Goal: Task Accomplishment & Management: Manage account settings

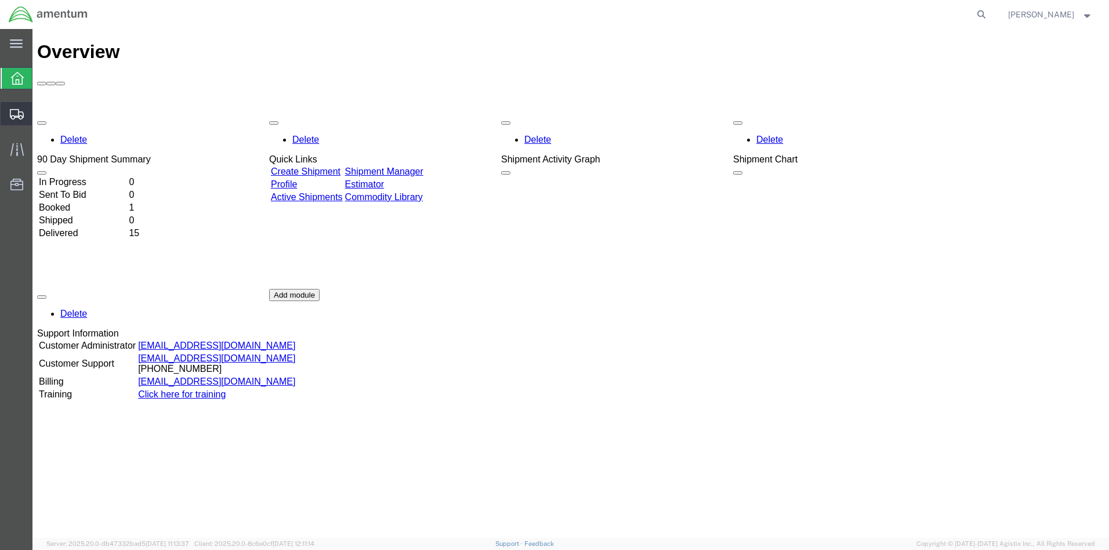
click at [0, 0] on span "Create from Template" at bounding box center [0, 0] width 0 height 0
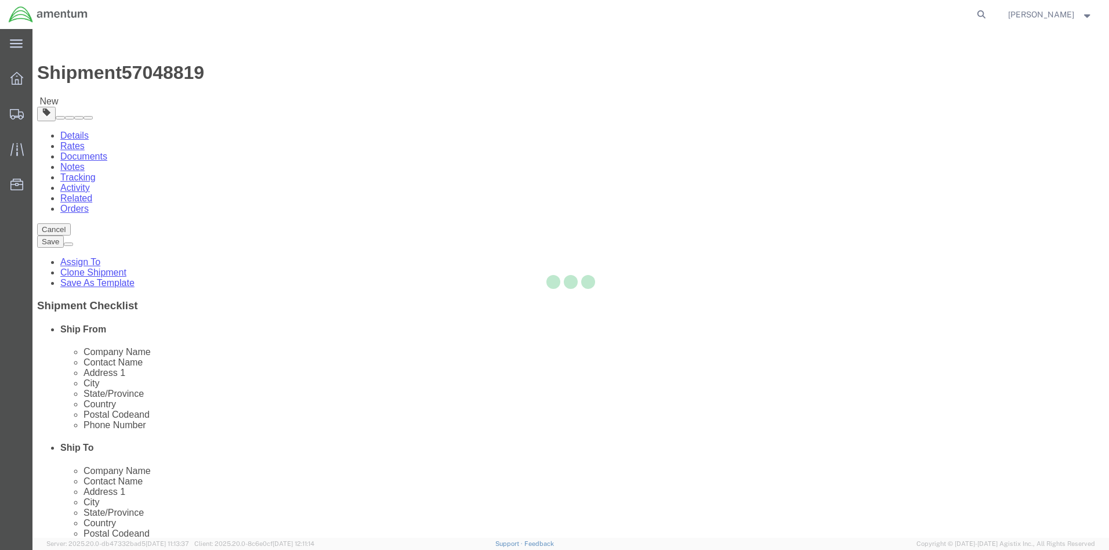
select select
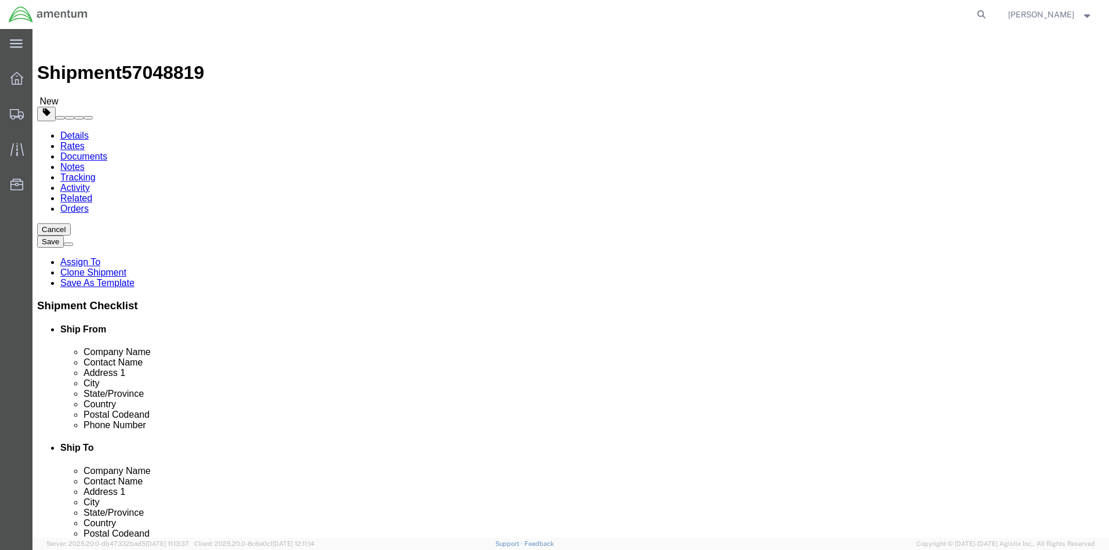
scroll to position [23, 0]
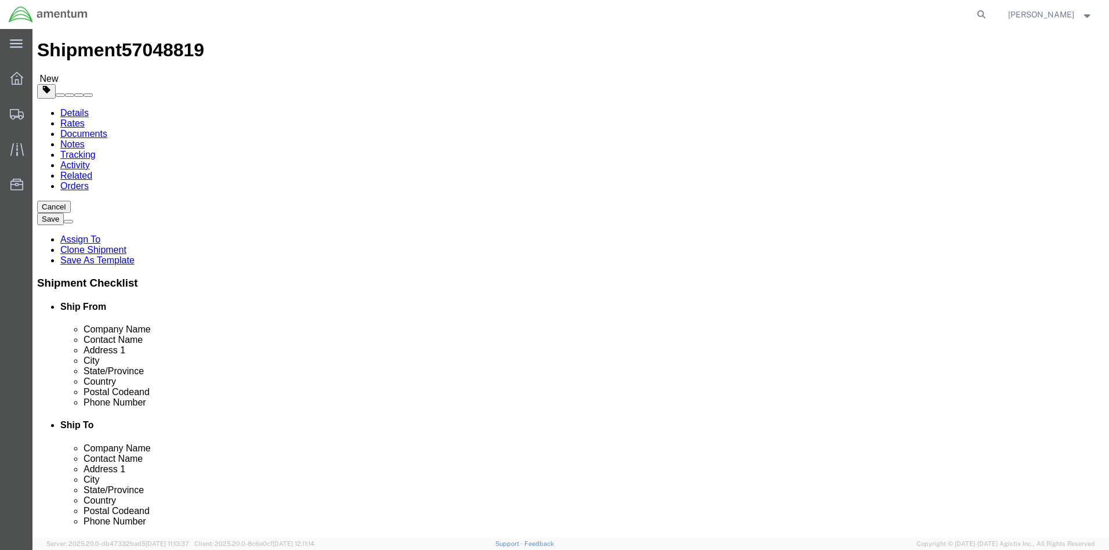
click div "[DATE] 10:00 AM"
type input "8:00 AM"
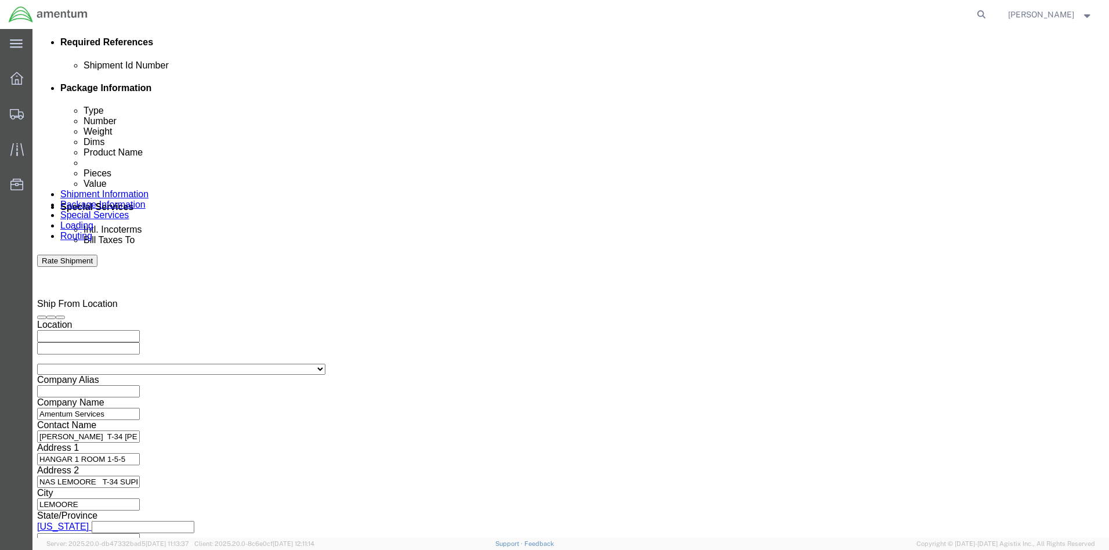
click button "Apply"
click div "[DATE] 11:00 AM"
click input "2:00 AM"
type input "2:00 PM"
click button "Apply"
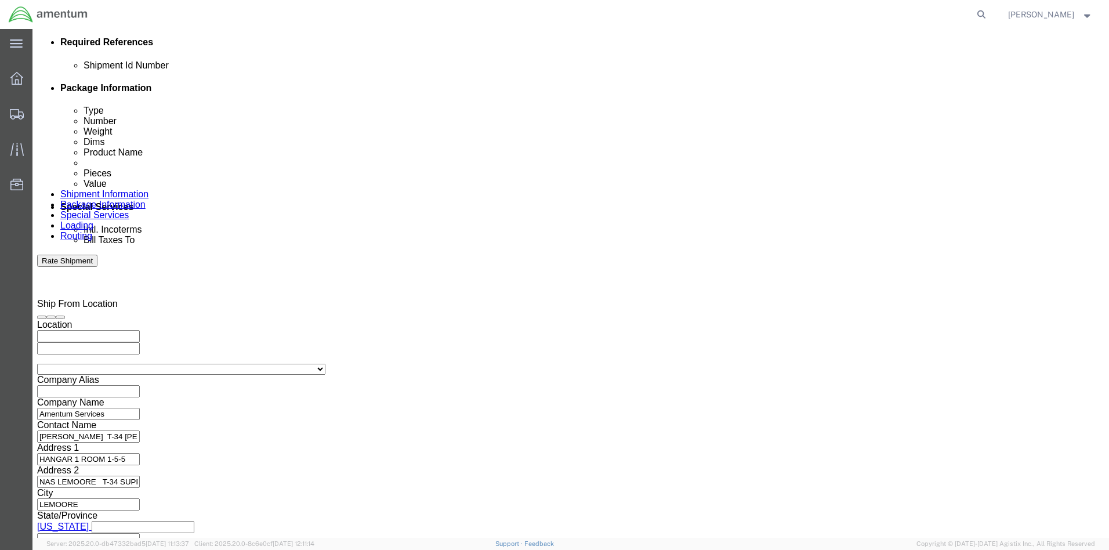
click button "Continue"
click link "Add Content"
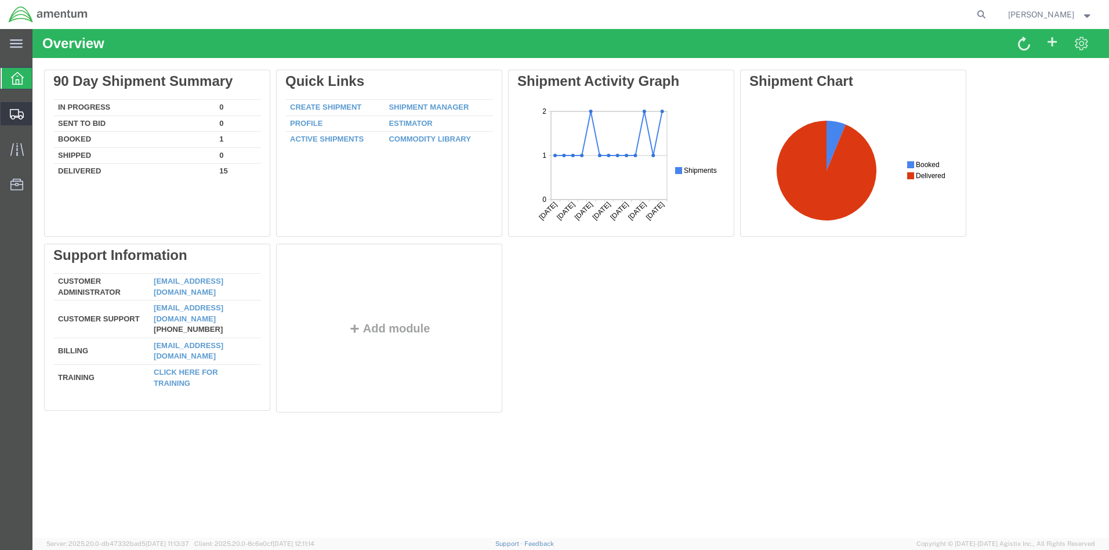
click at [0, 0] on span "Create from Template" at bounding box center [0, 0] width 0 height 0
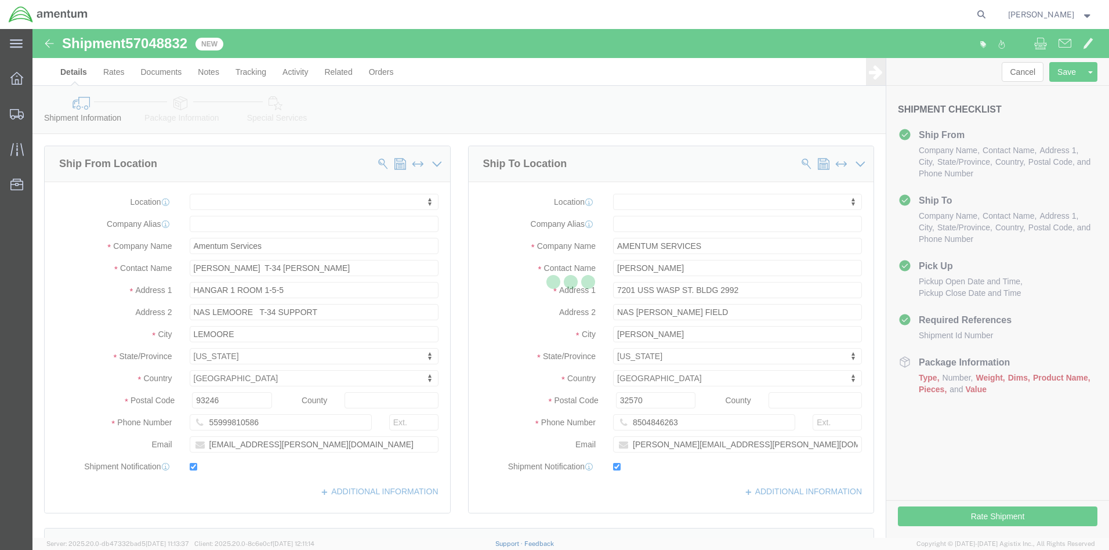
select select
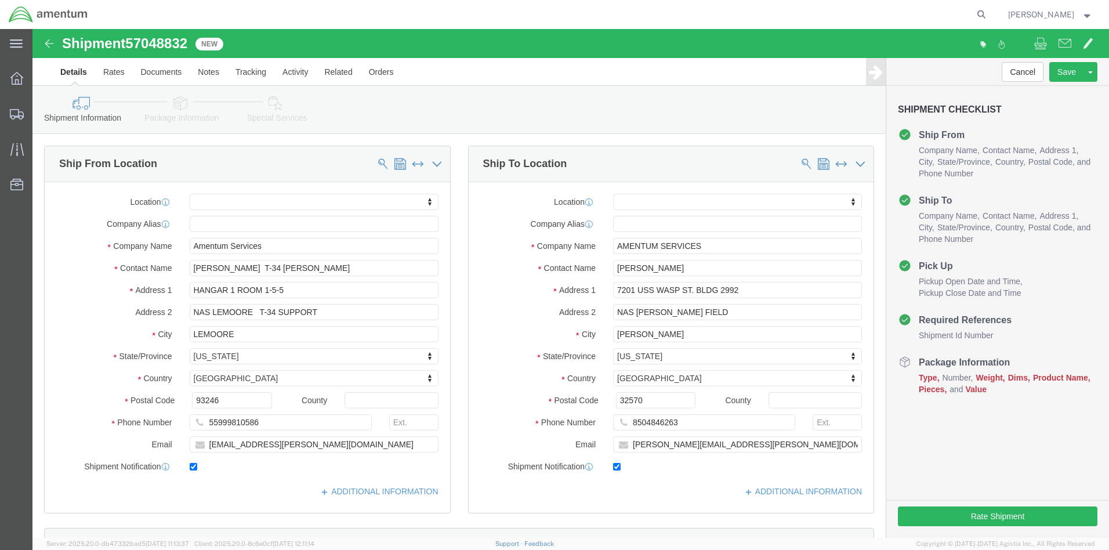
click div "[DATE] 10:00 AM"
click button "Apply"
click div "[DATE] 11:00 AM"
click button "Apply"
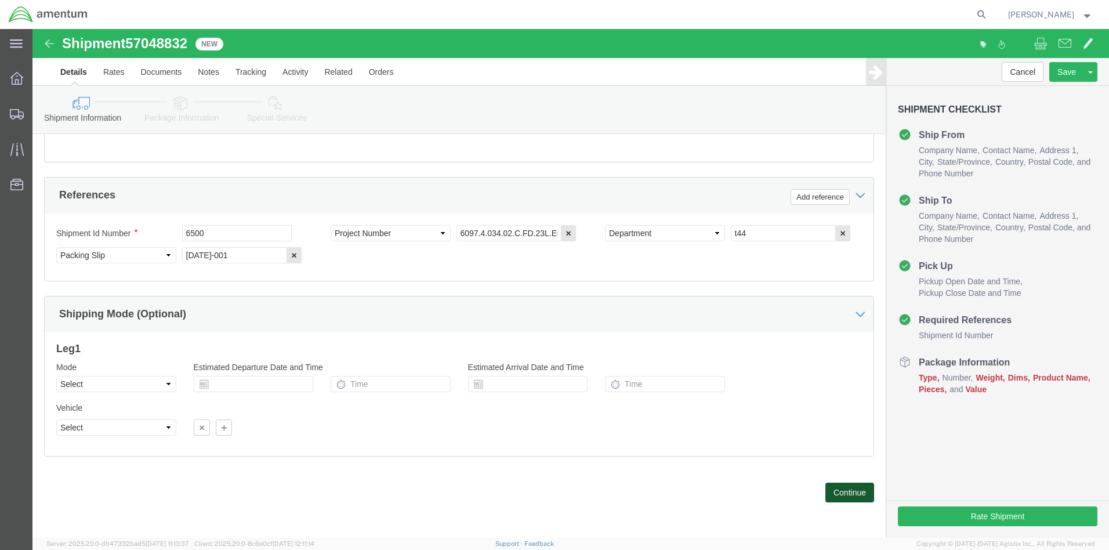
click button "Continue"
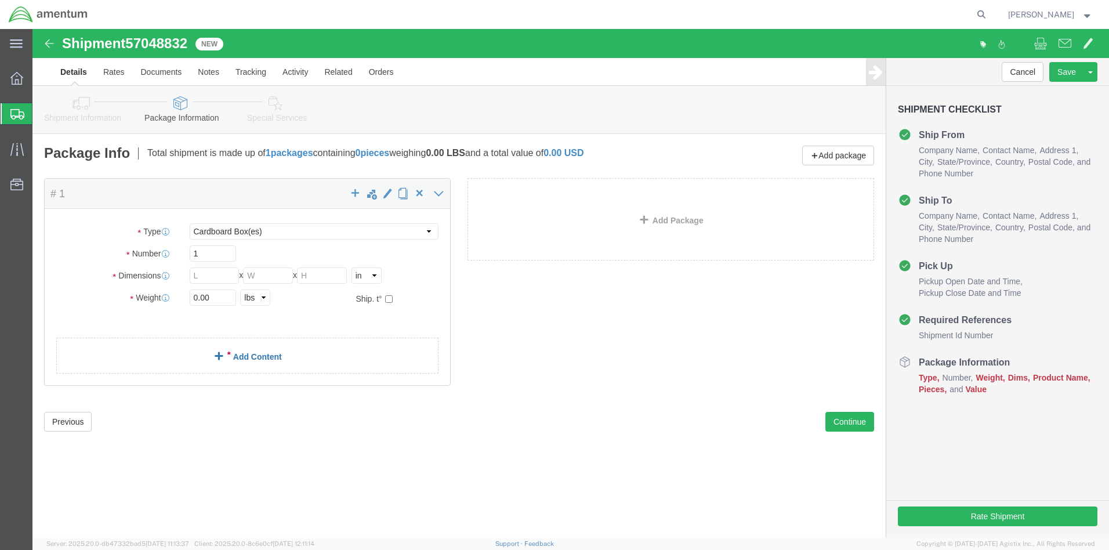
click link "Add Content"
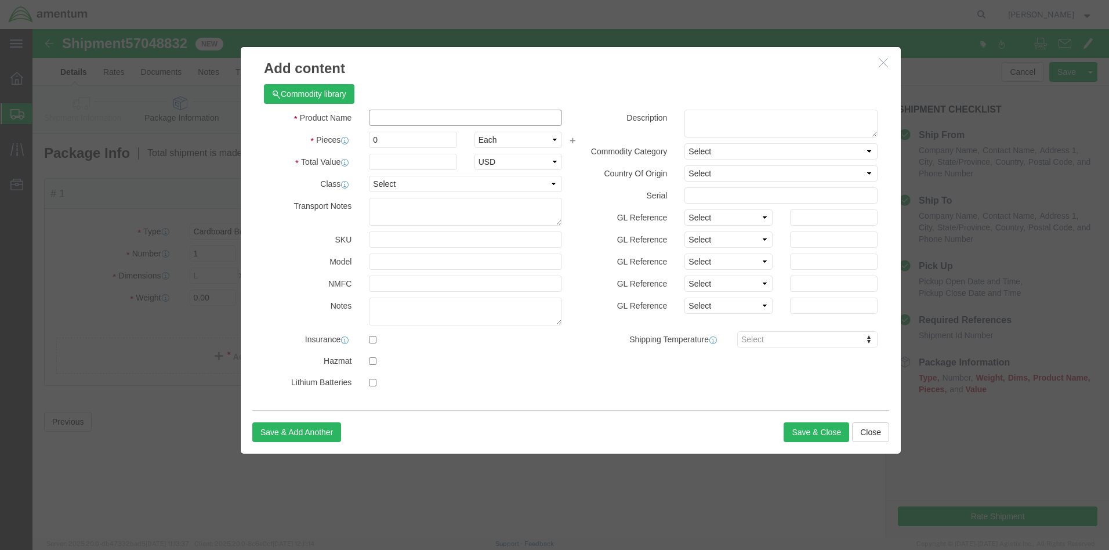
click input "text"
type input "AIRCRAFT PARTS"
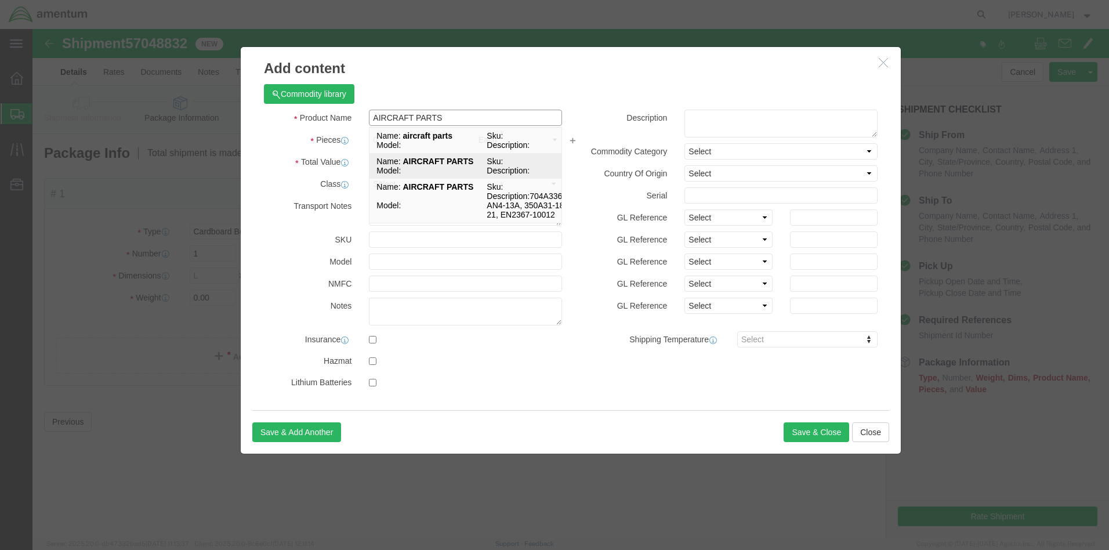
click strong "AIRCRAFT PARTS"
select select
type input "31.84"
select select
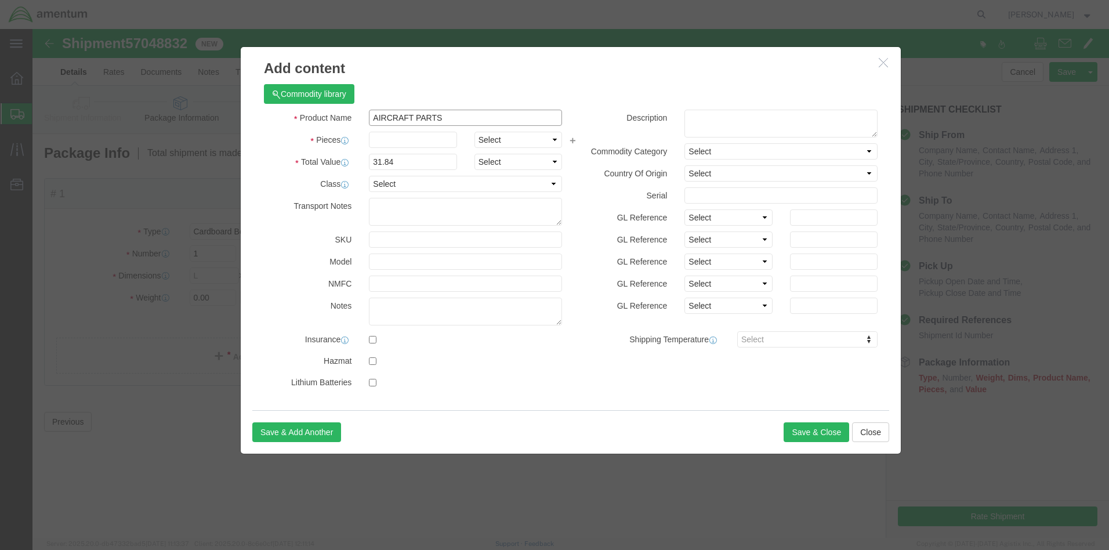
type input "AIRCRAFT PARTS"
click input "text"
type input "1"
click input "31.84"
type input "3"
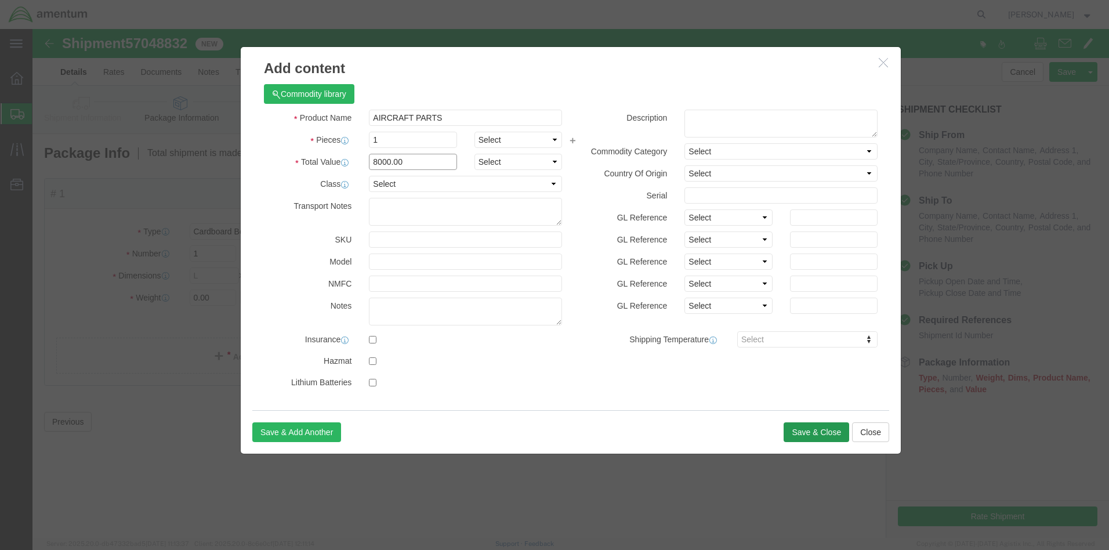
type input "8000.00"
click button "Save & Close"
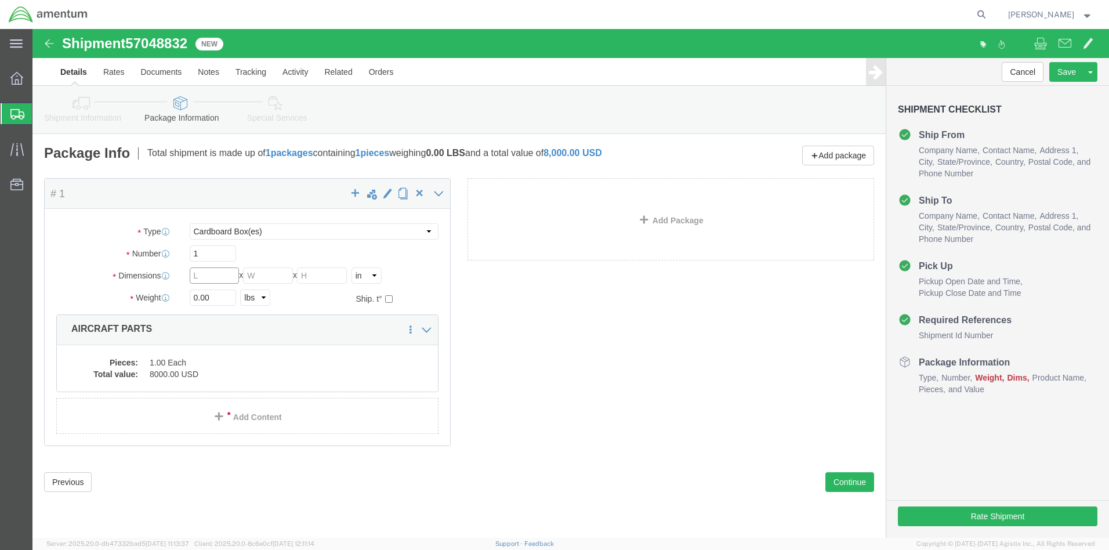
click input "text"
type input "25"
type input "19"
type input "16"
click input "0.00"
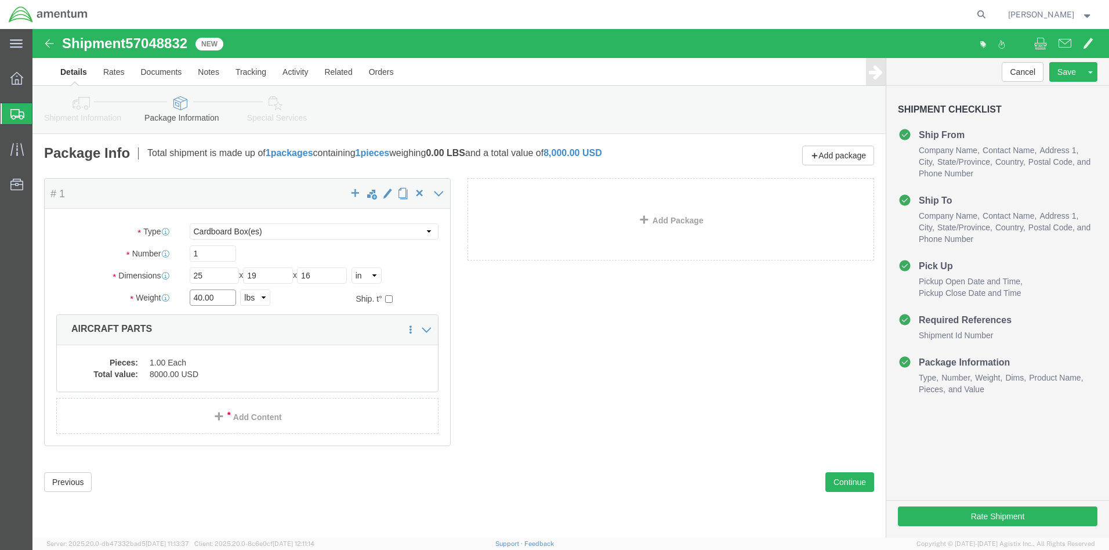
type input "40.00"
click div "Package Content # 1 x Package Type Select BCK Boxes Bale(s) Basket(s) Bolt(s) B…"
click button "Rate Shipment"
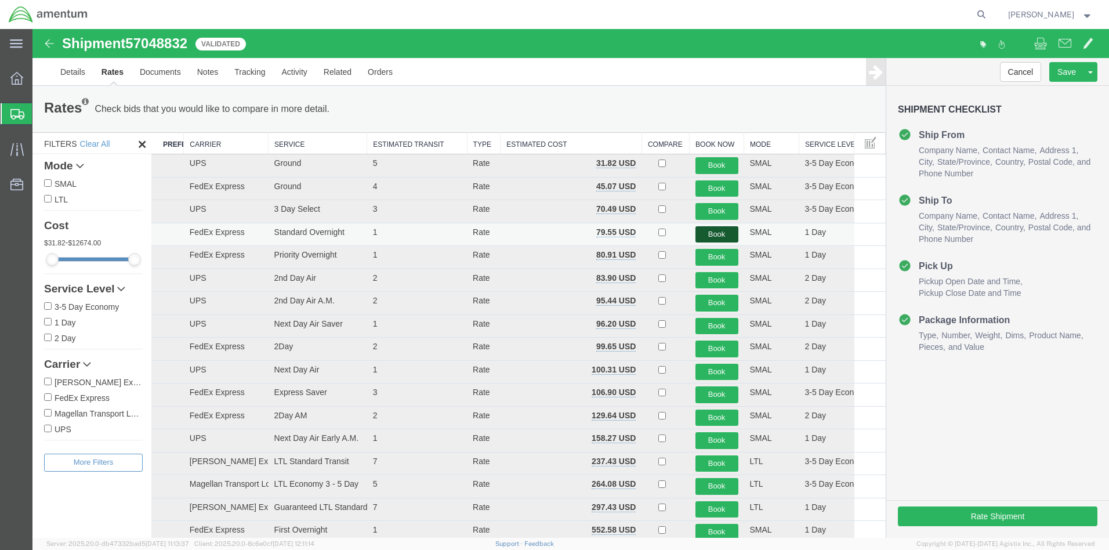
click at [719, 234] on button "Book" at bounding box center [716, 234] width 43 height 17
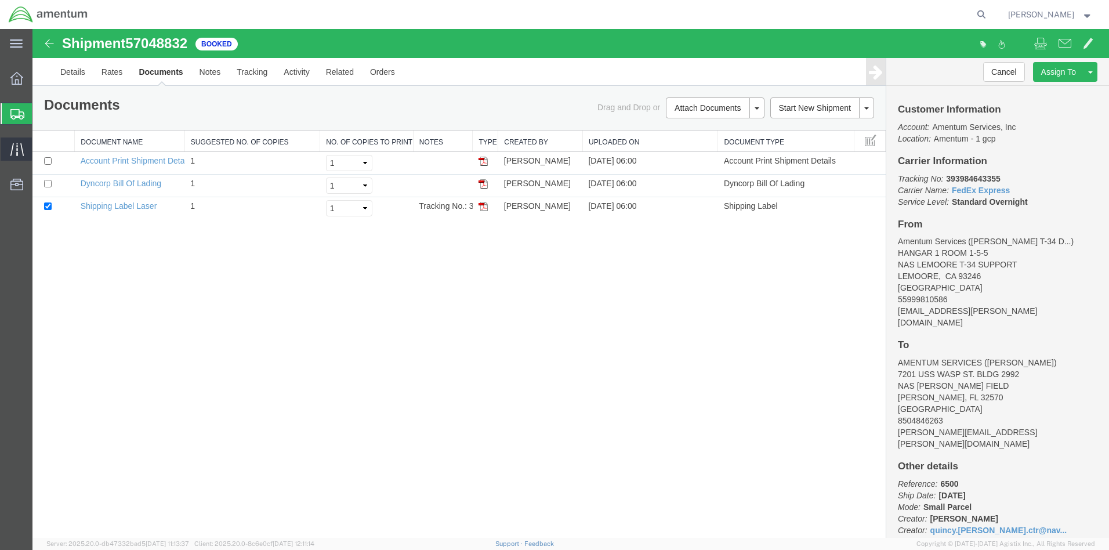
click at [15, 148] on icon at bounding box center [16, 149] width 13 height 13
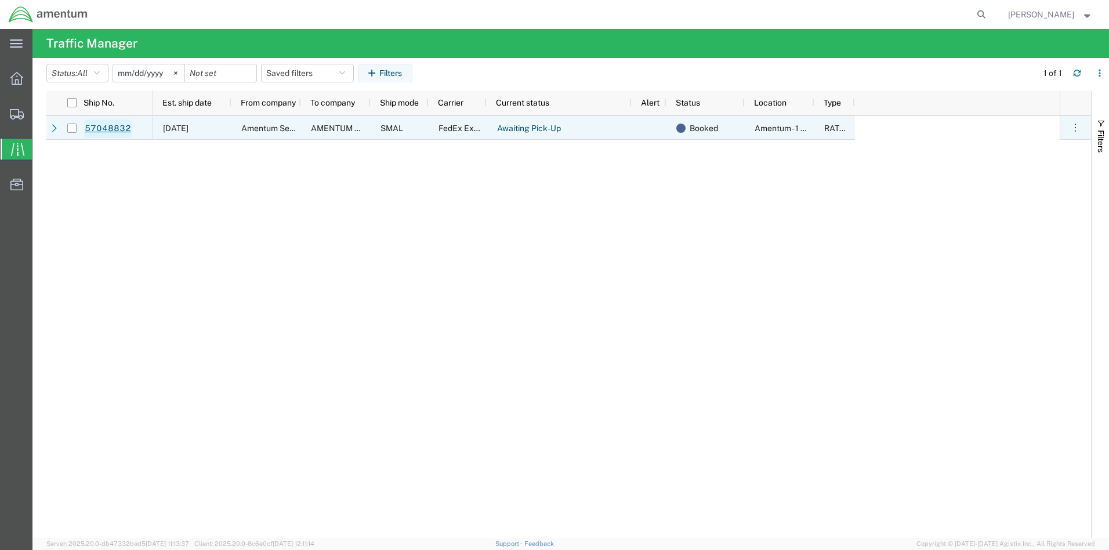
click at [101, 129] on link "57048832" at bounding box center [108, 128] width 48 height 19
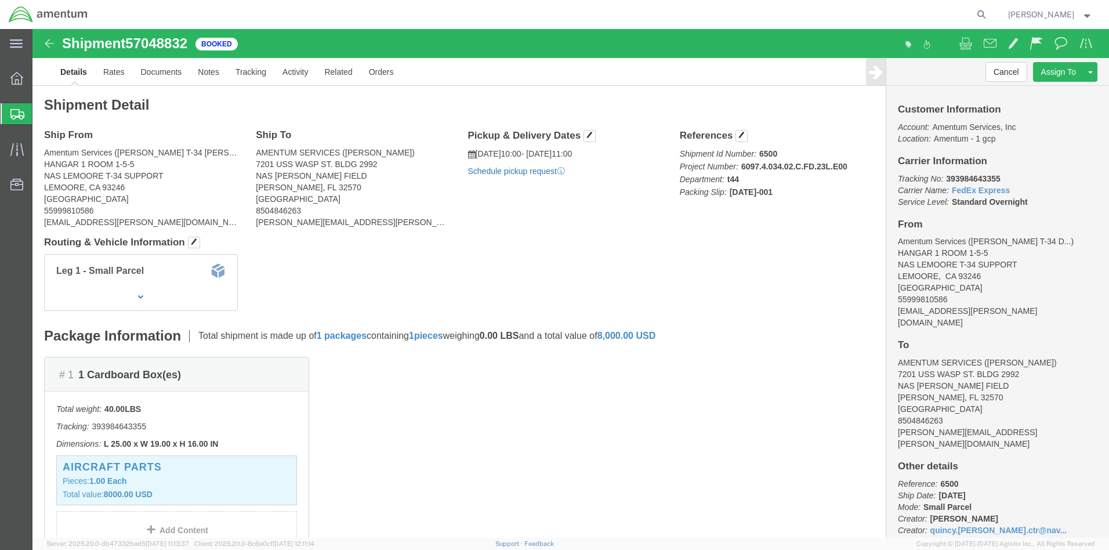
click link "Schedule pickup request"
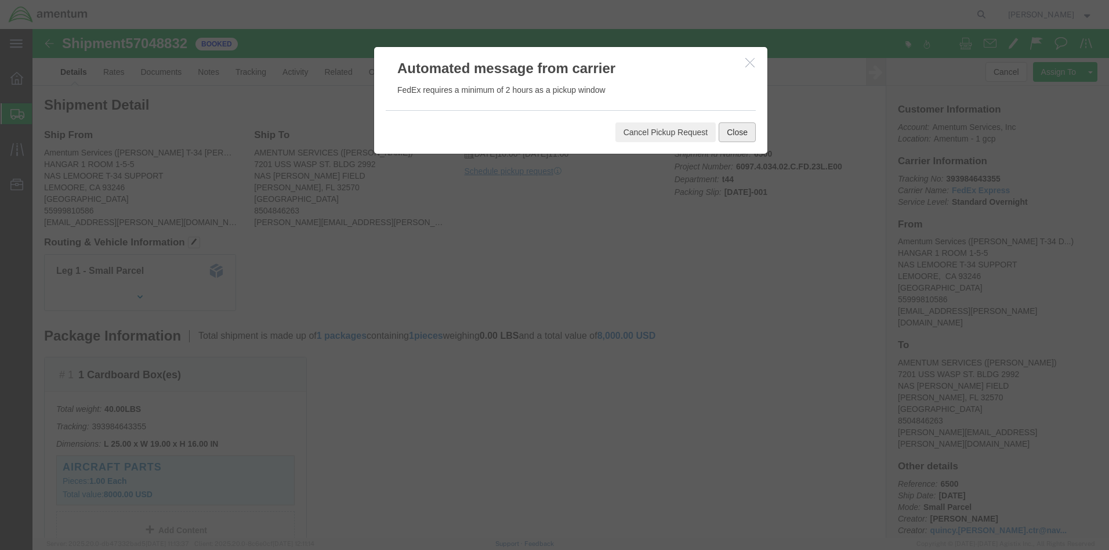
click button "Close"
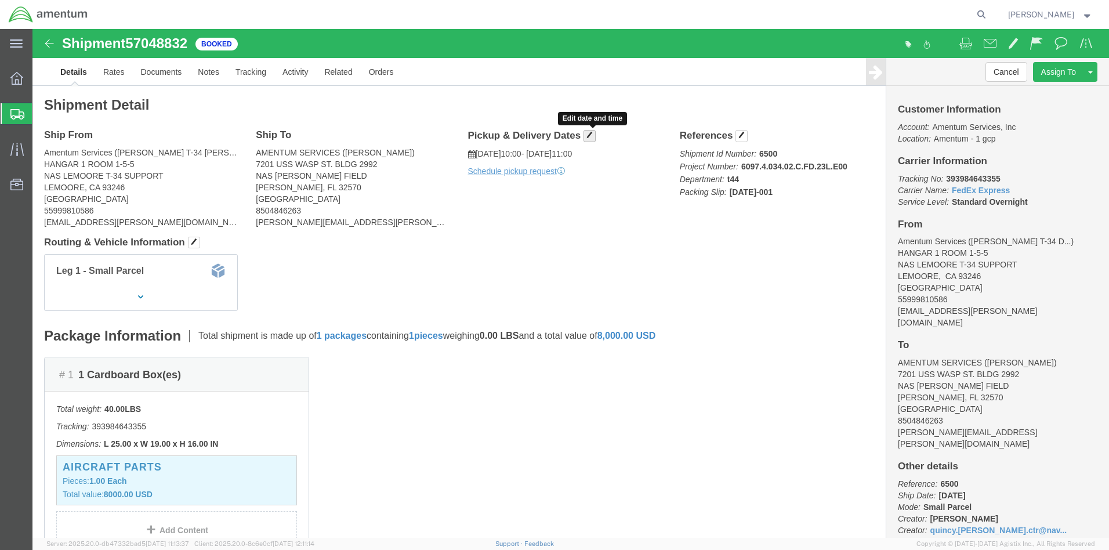
click span "button"
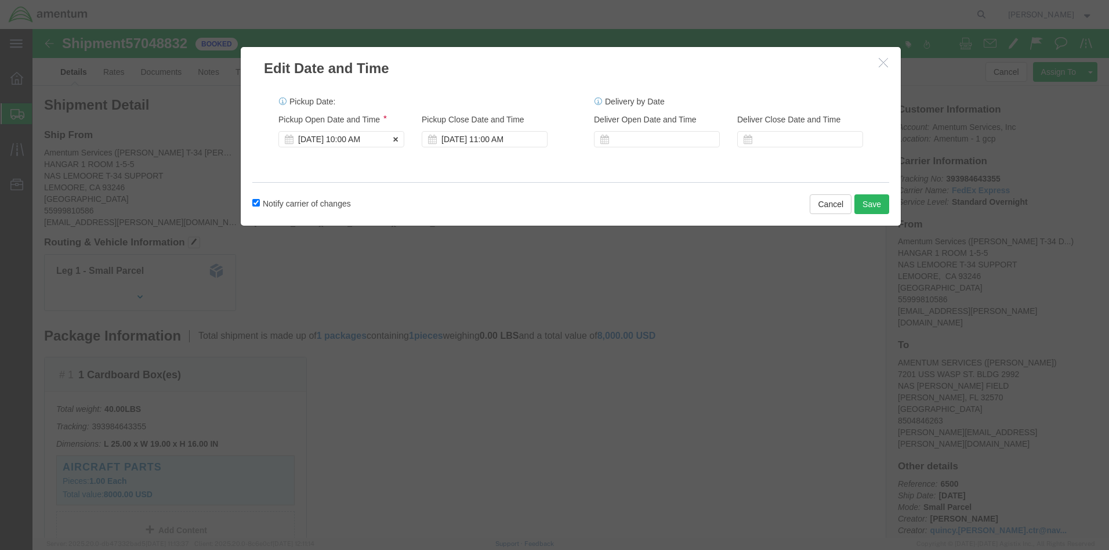
click div "[DATE] 10:00 AM"
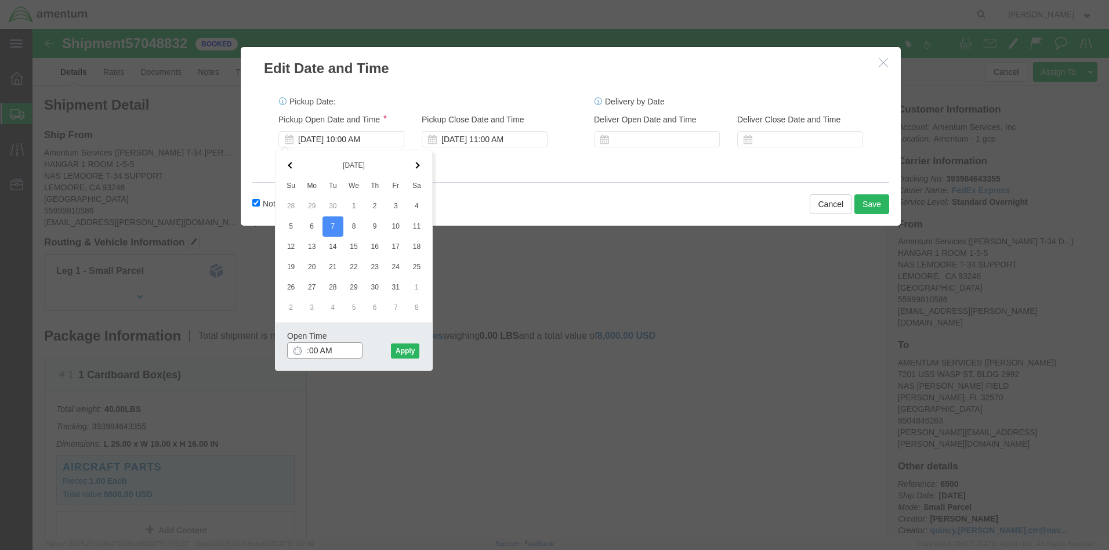
type input "8:00 AM"
click button "Apply"
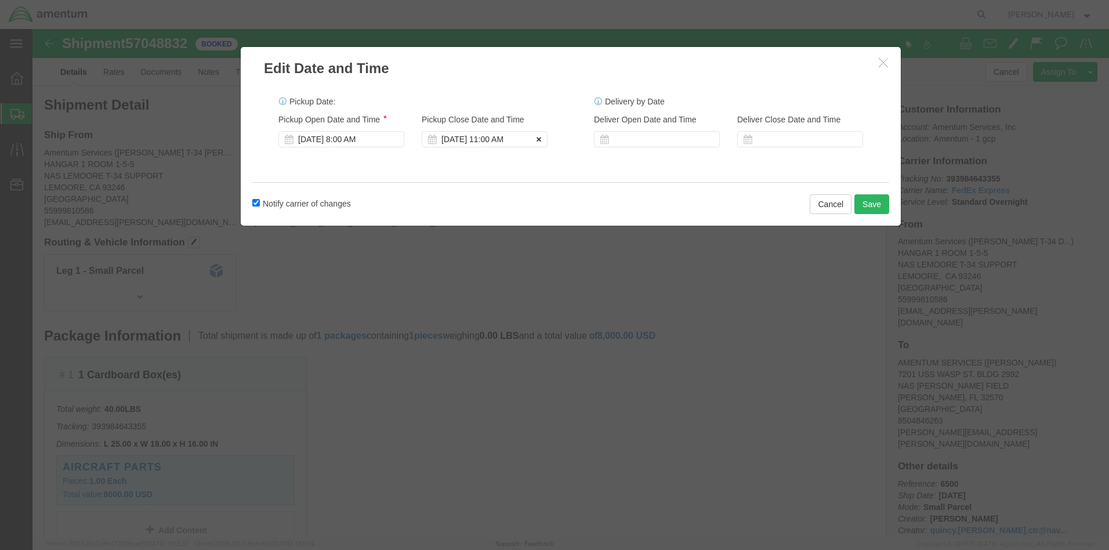
click button
click div
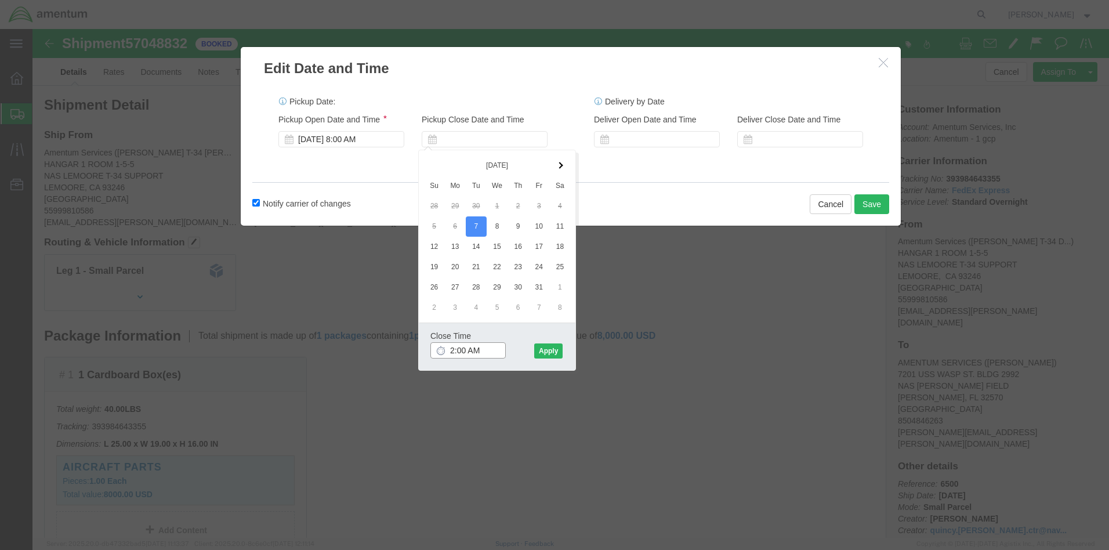
click input "2:00 AM"
type input "2:00 PM"
click button "Apply"
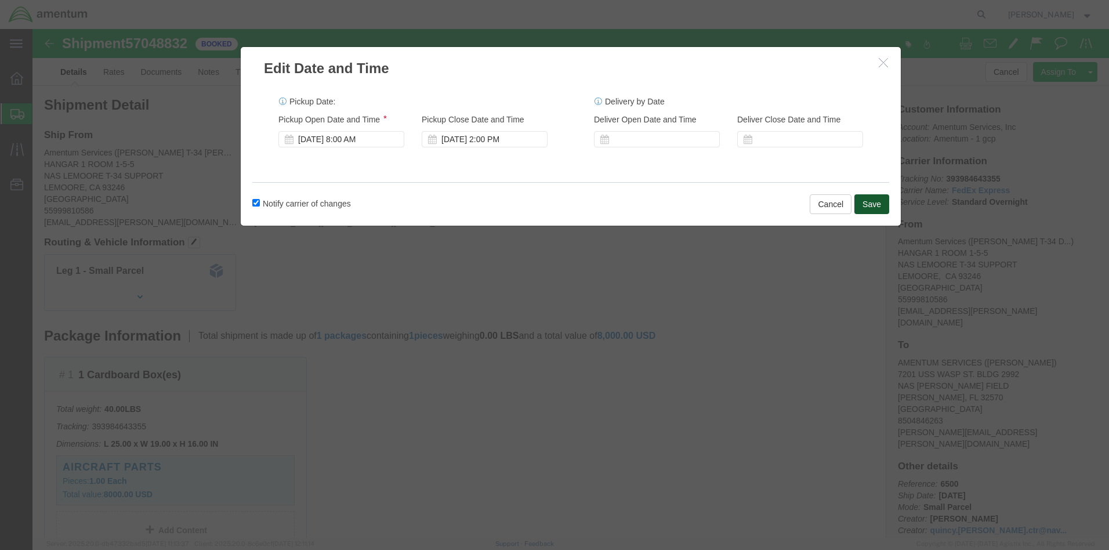
click button "Save"
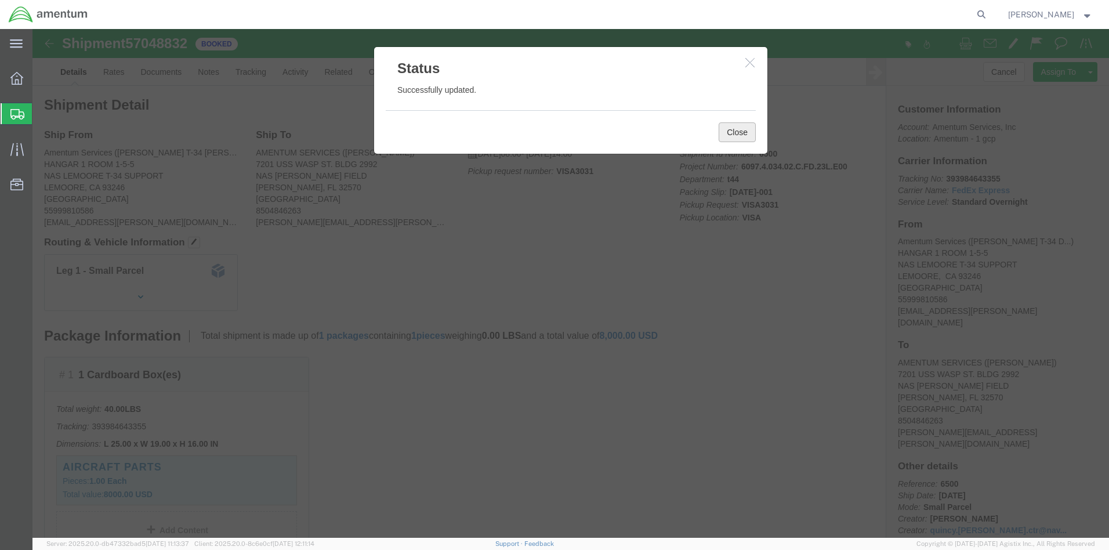
click button "Close"
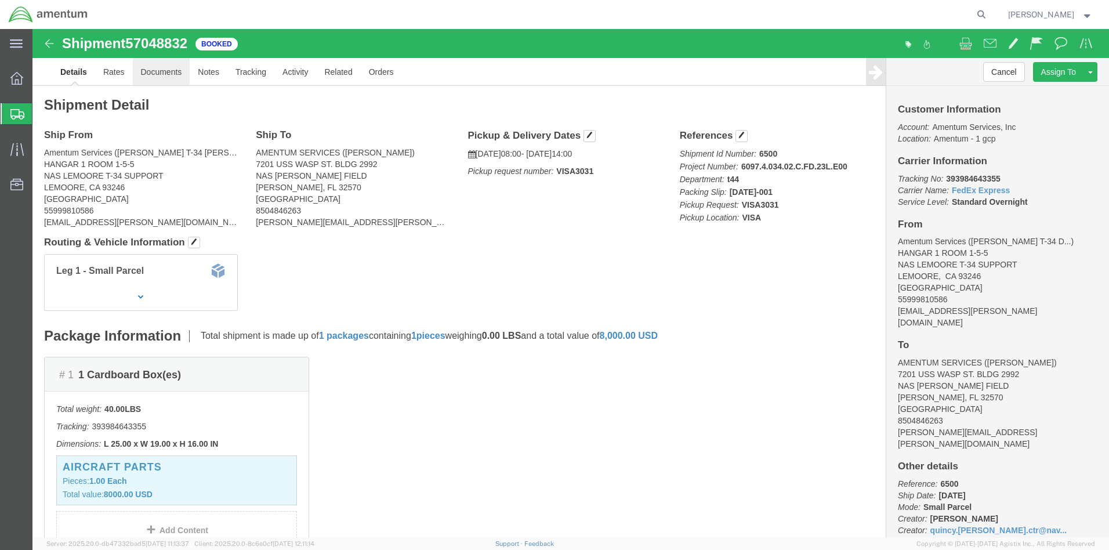
click link "Documents"
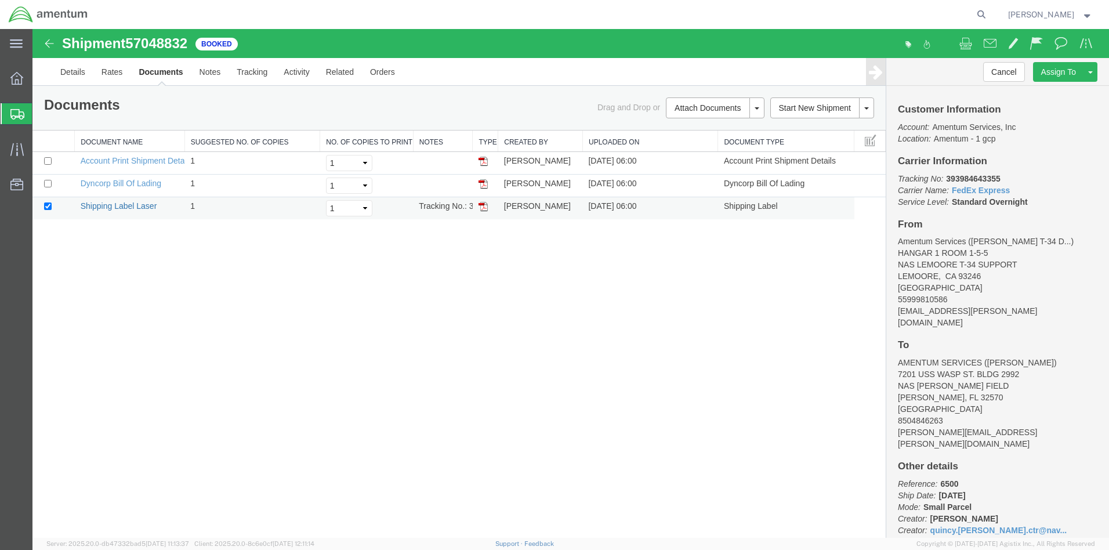
click at [101, 202] on link "Shipping Label Laser" at bounding box center [119, 205] width 77 height 9
click at [0, 0] on span "Create from Template" at bounding box center [0, 0] width 0 height 0
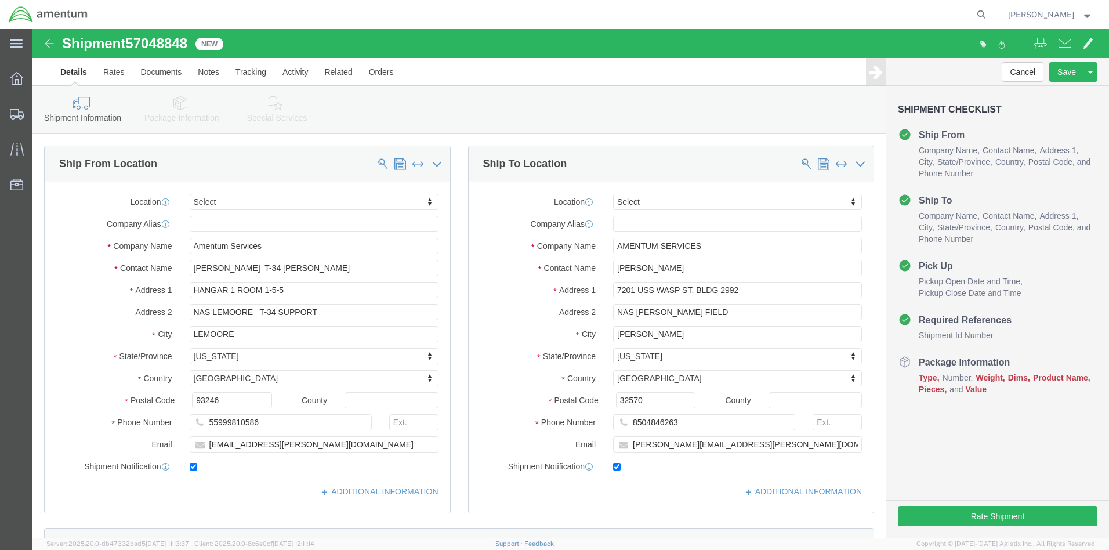
select select
click div "[DATE] 10:00 AM"
type input "8:00 AM"
click button "Apply"
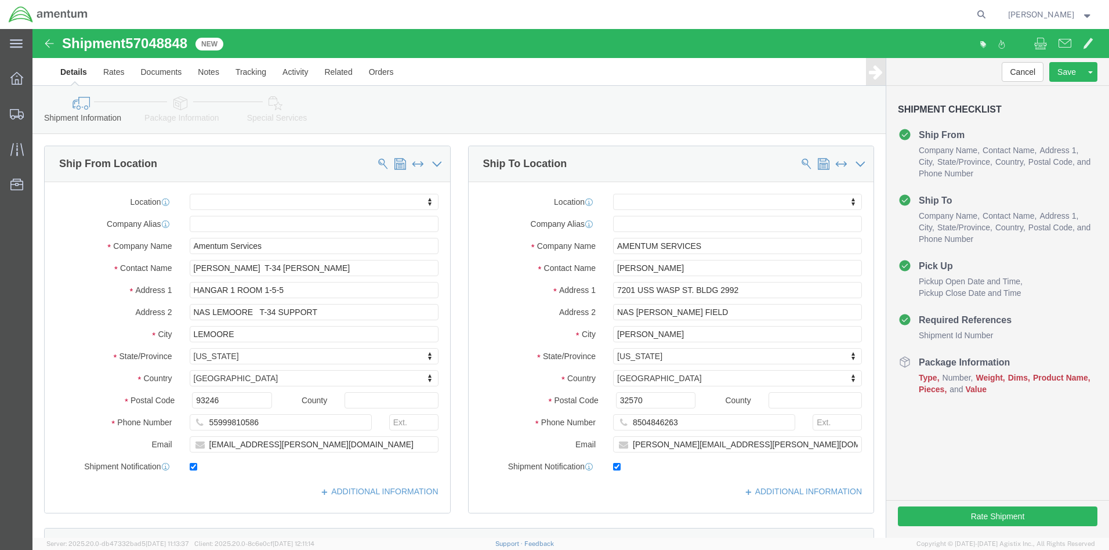
scroll to position [522, 0]
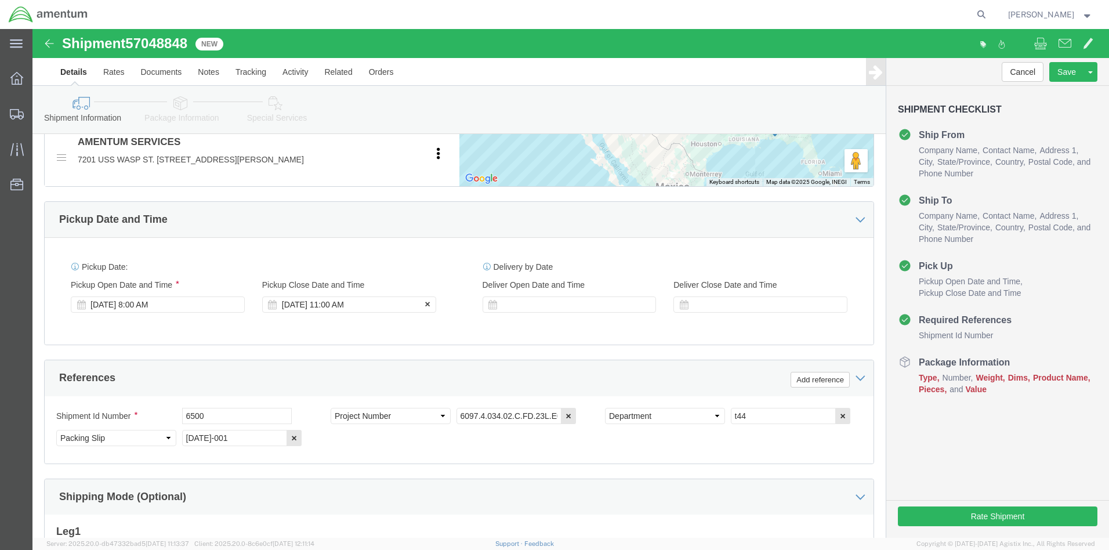
click div "[DATE] 11:00 AM"
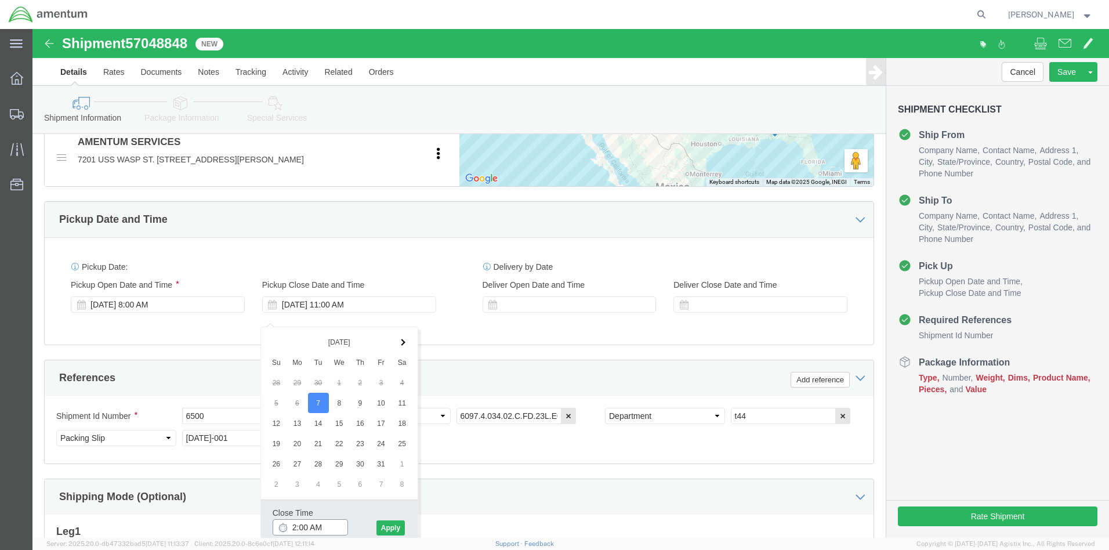
click input "2:00 AM"
type input "2:00 PM"
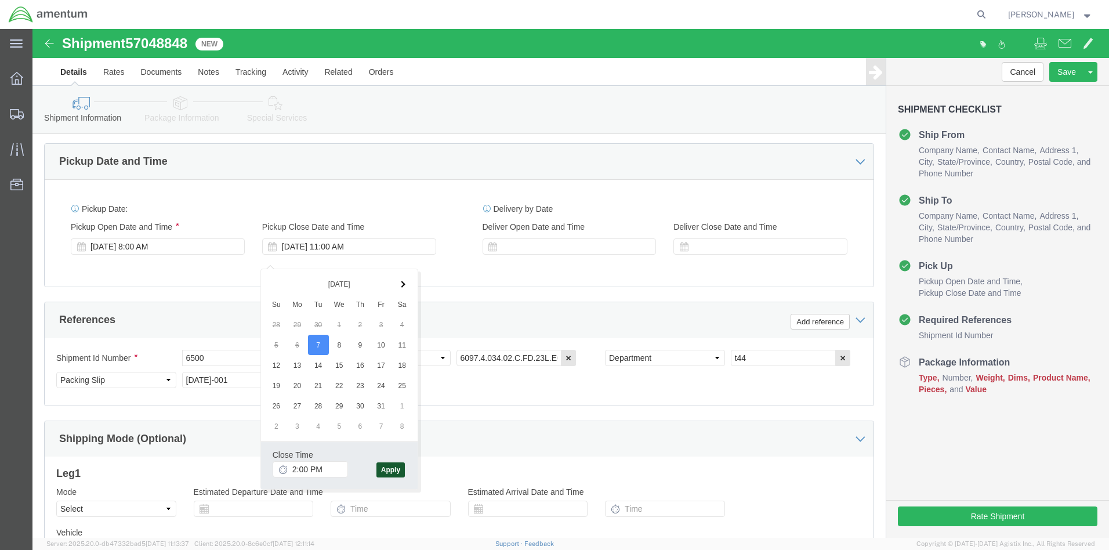
click button "Apply"
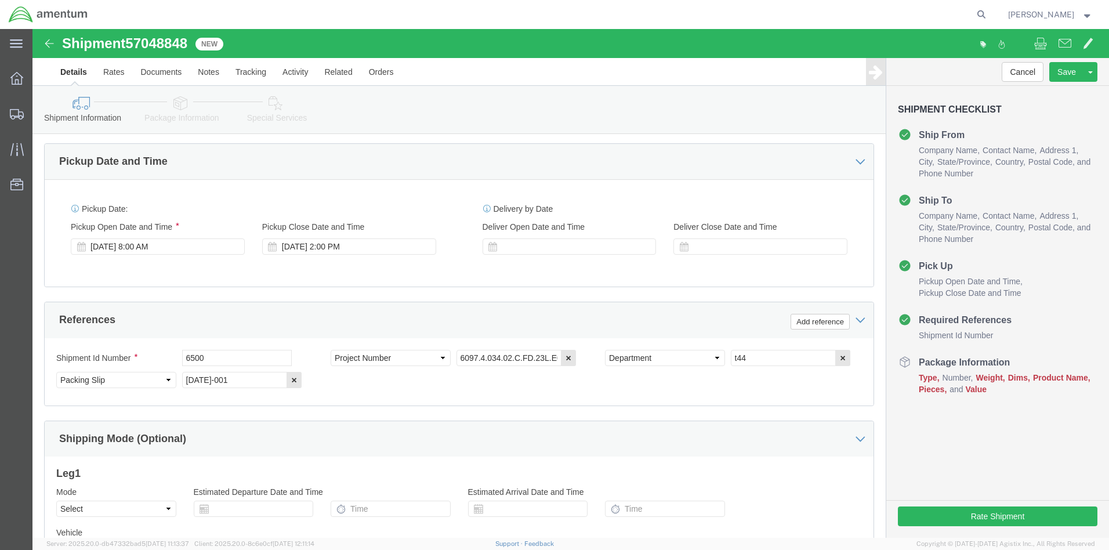
scroll to position [716, 0]
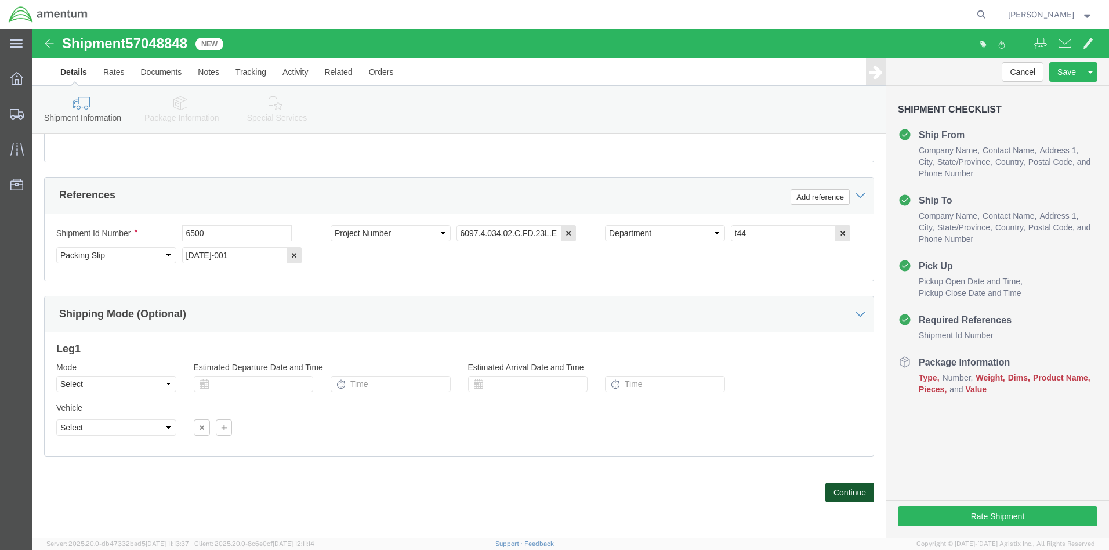
click button "Continue"
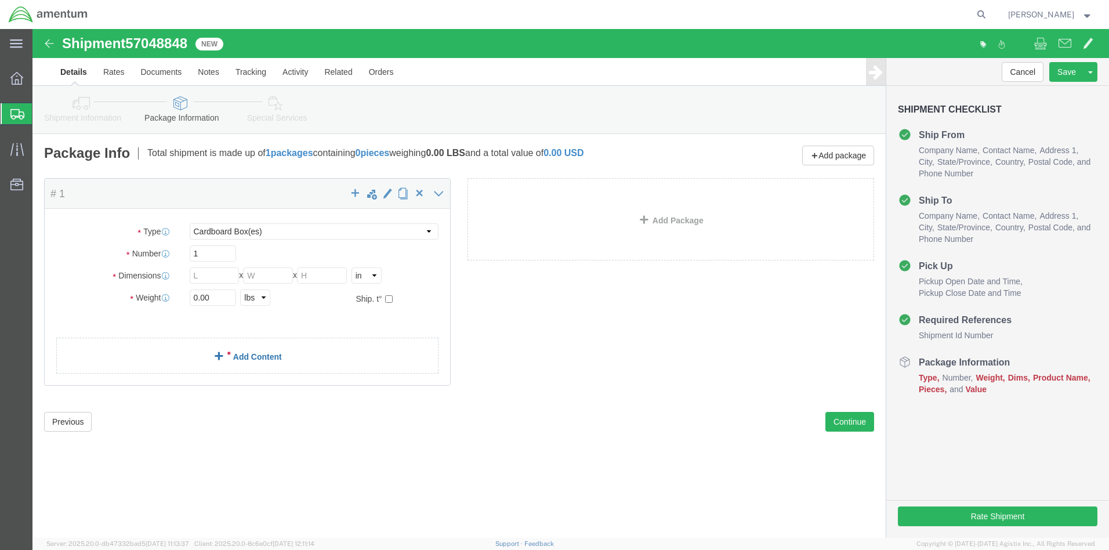
click link "Add Content"
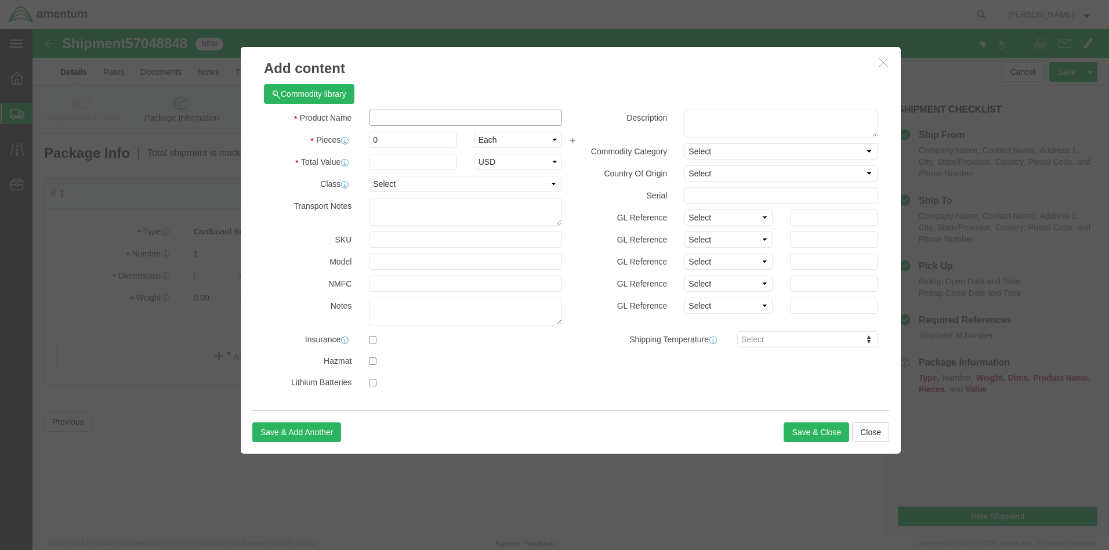
click input "text"
type input "AIRCRAFT PARTS"
click input "0"
type input "1"
click input "text"
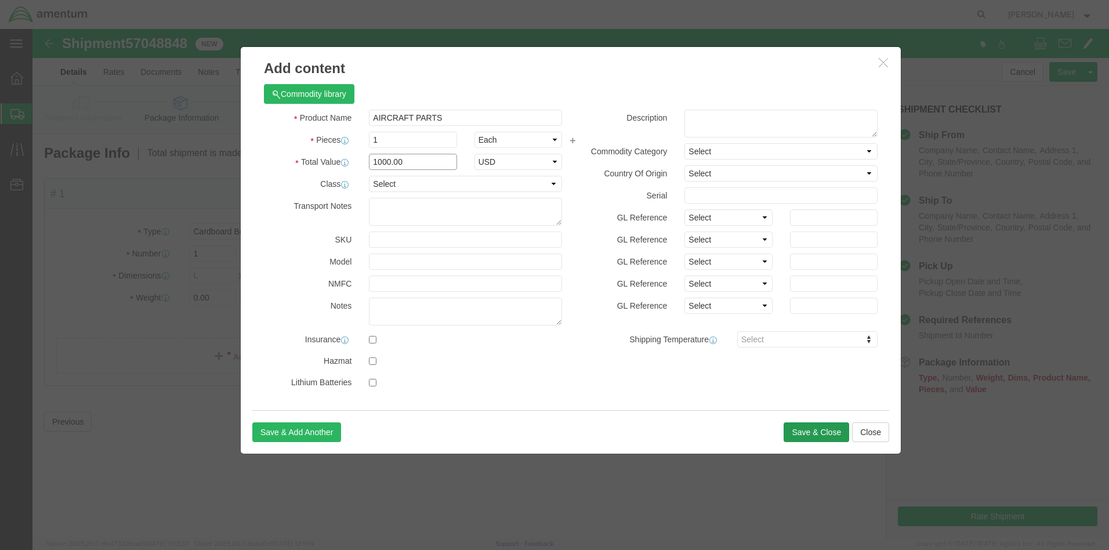
type input "1000.00"
click button "Save & Close"
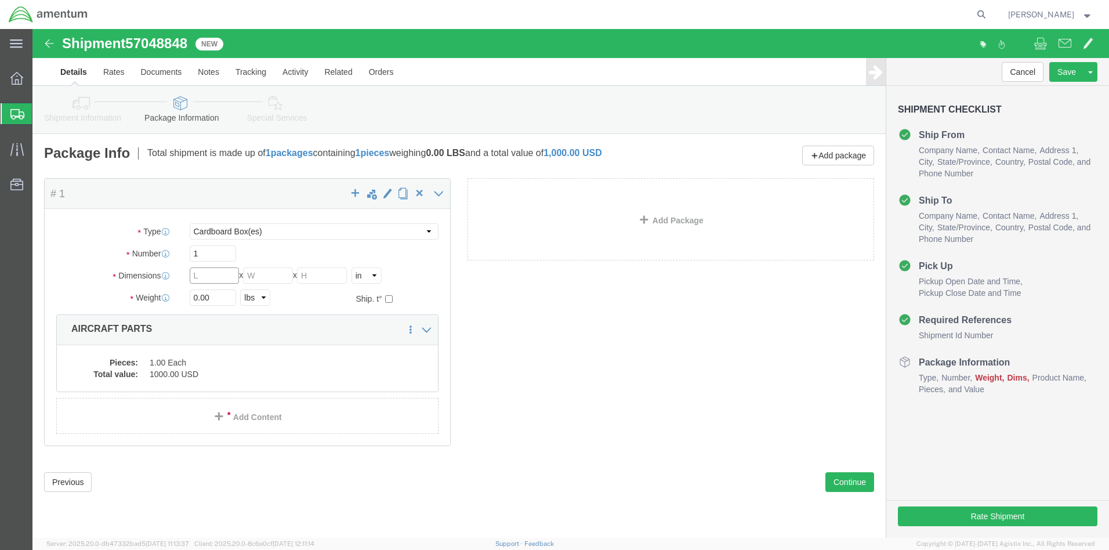
click input "text"
type input "23"
type input "19"
type input "9"
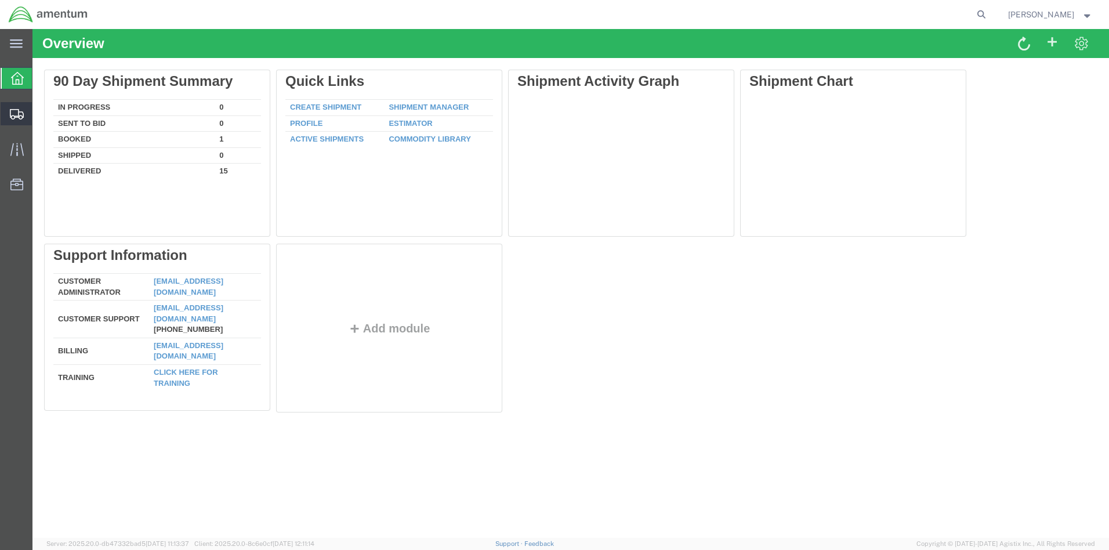
click at [0, 0] on span "Create from Template" at bounding box center [0, 0] width 0 height 0
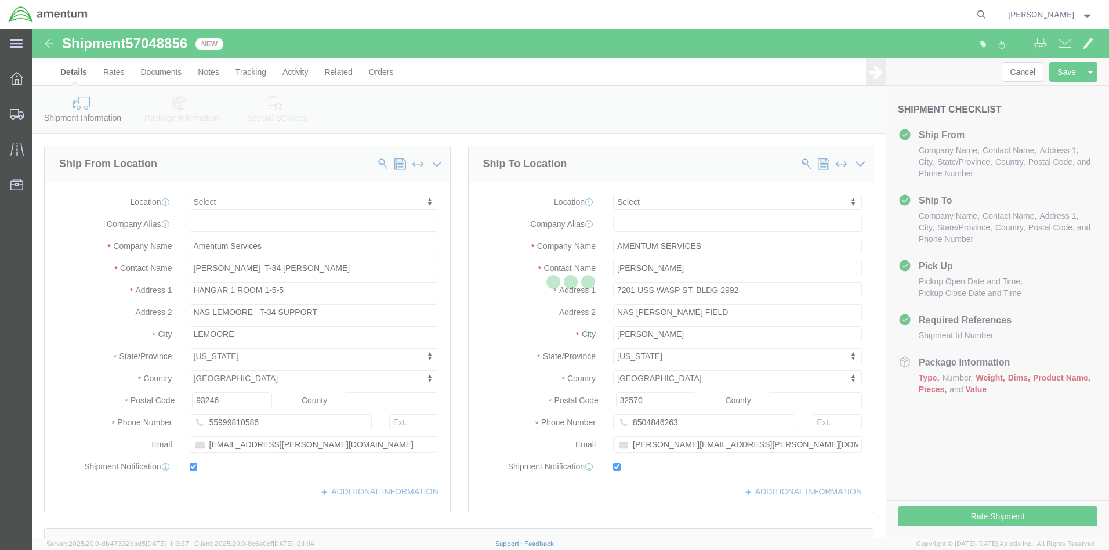
select select
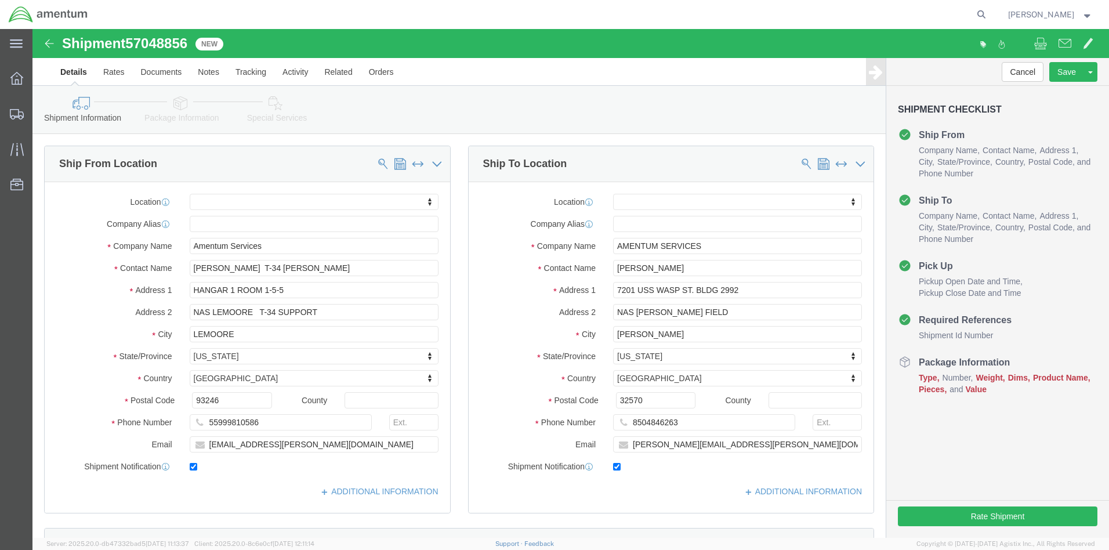
click div "[DATE] 10:00 AM"
type input "8:00 AM"
click button "Apply"
click div "[DATE] 11:00 AM"
click input "2:00 AM"
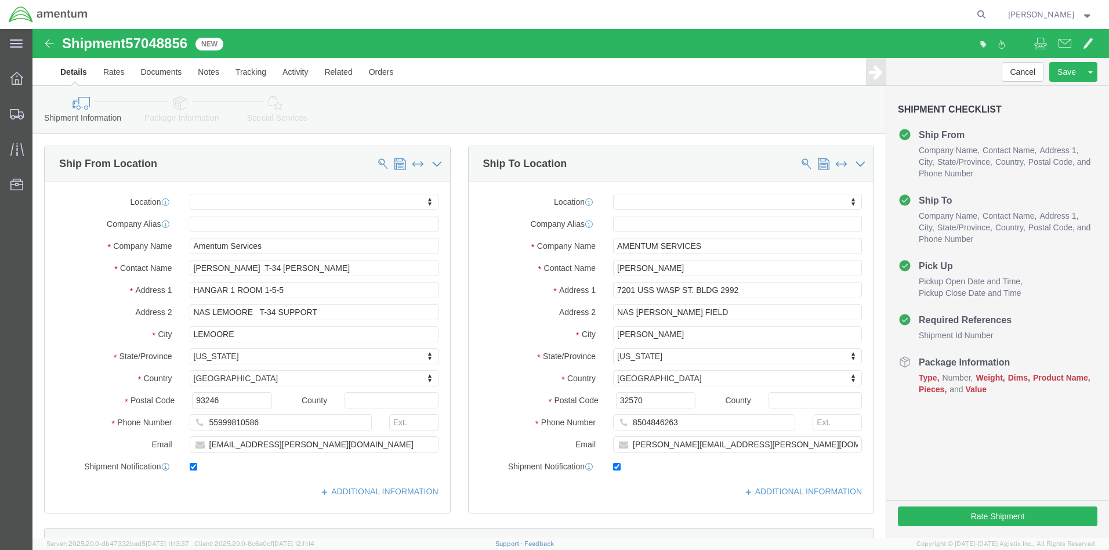
type input "2:00 PM"
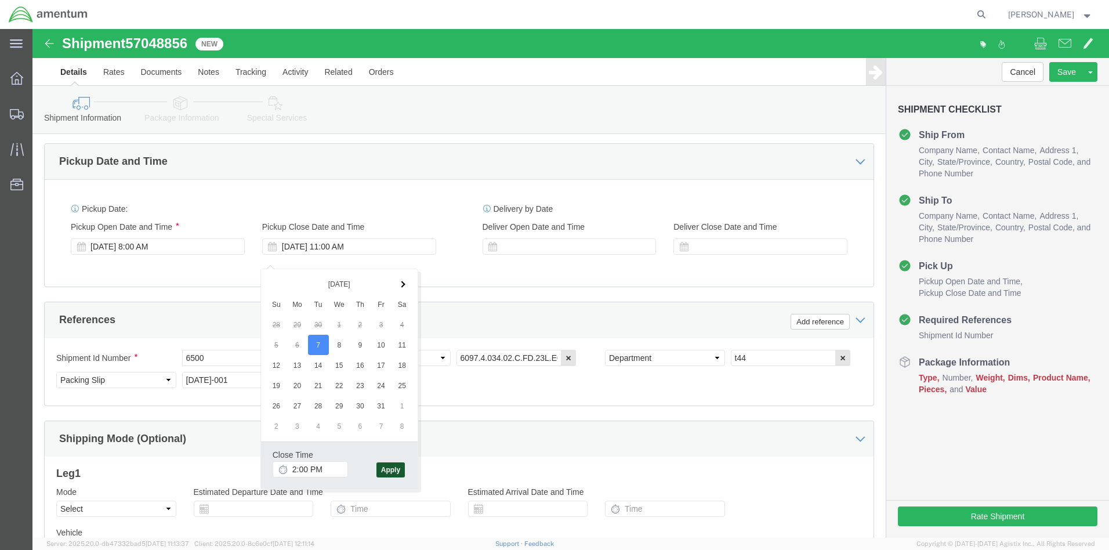
click button "Apply"
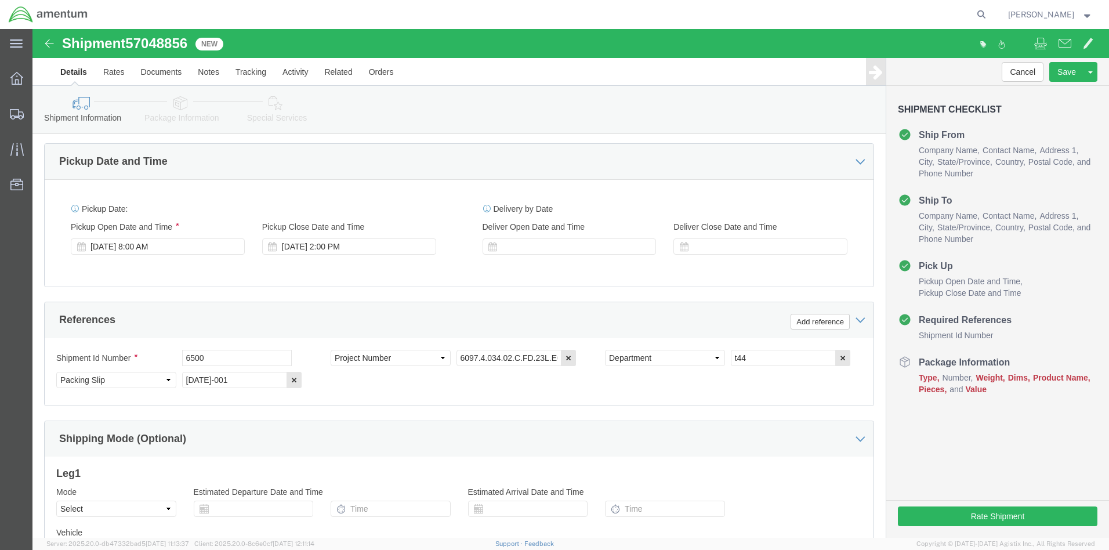
click button "Continue"
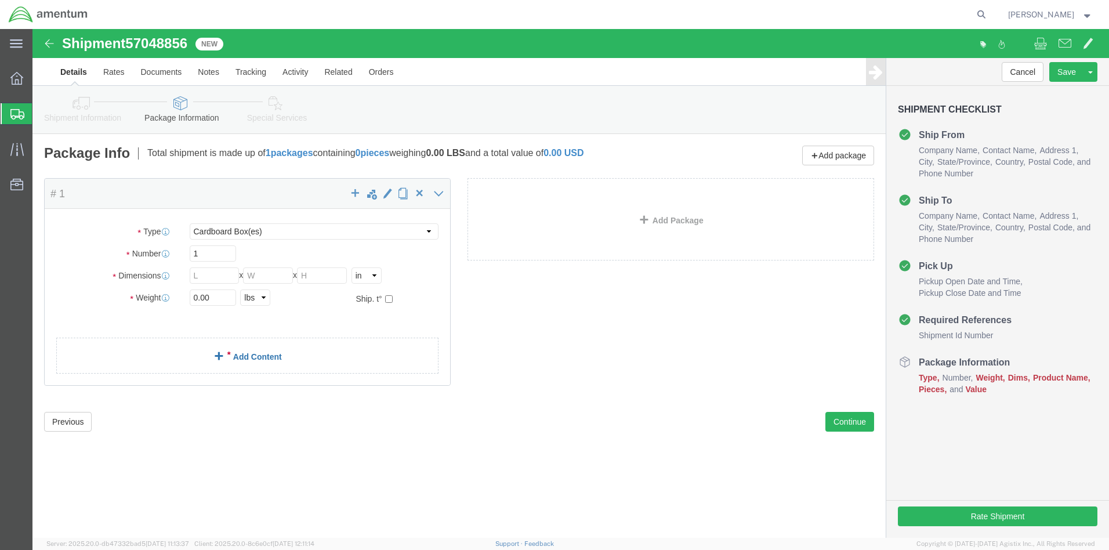
click link "Add Content"
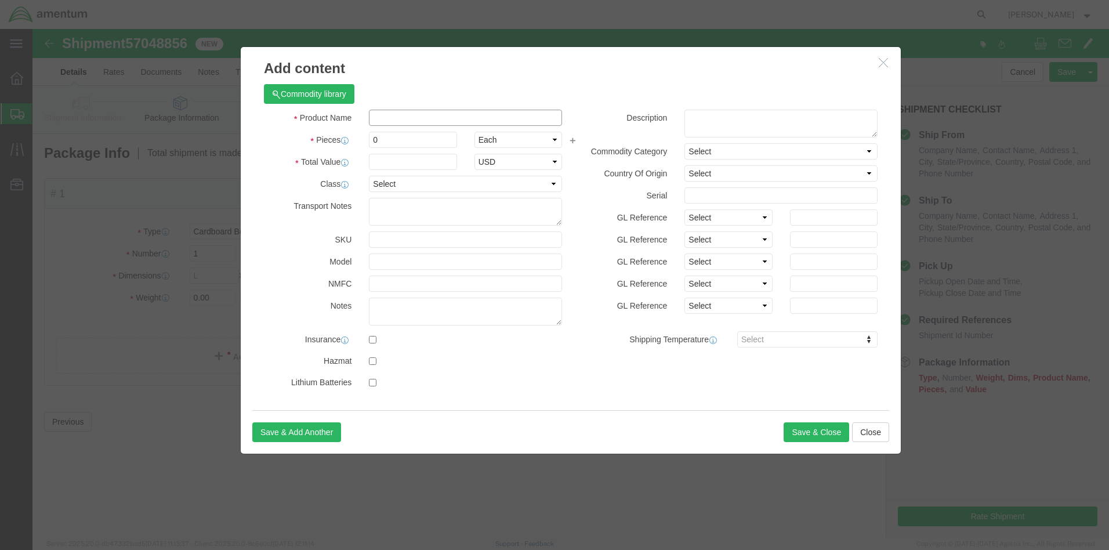
click input "text"
type input "AIRCRAFT PARTS"
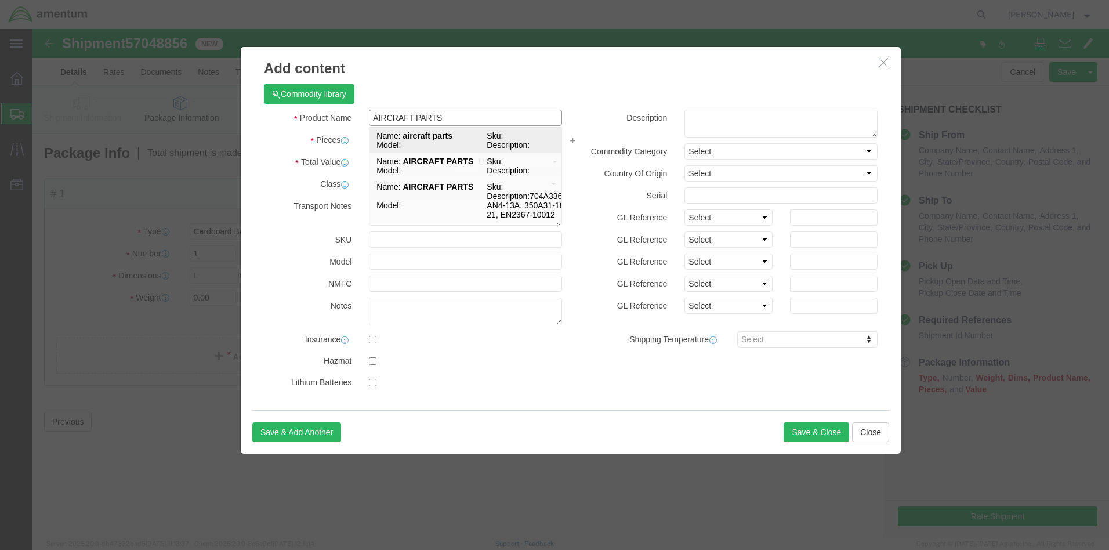
click span "Model:"
select select
select select "US"
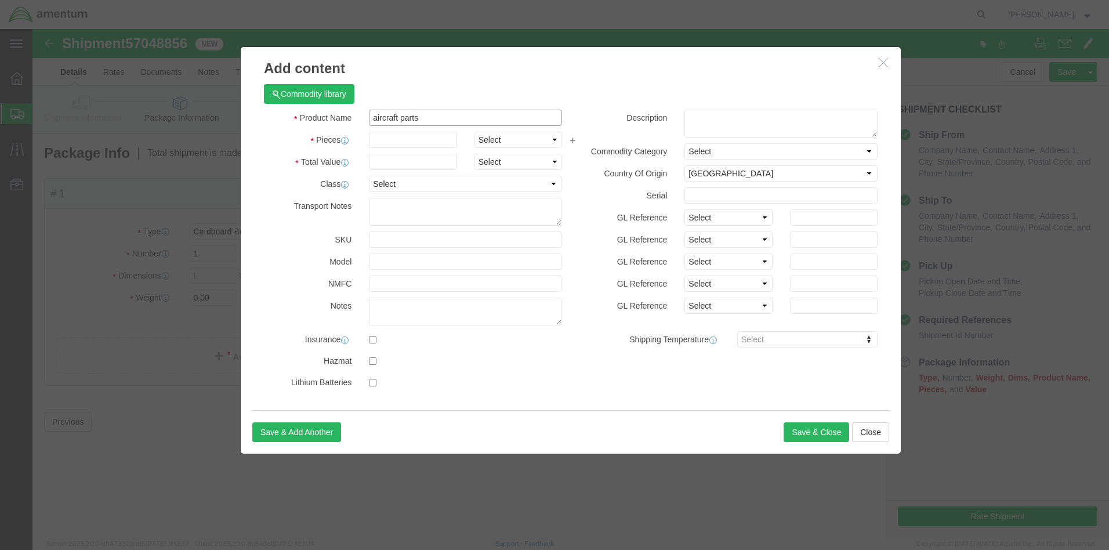
type input "aircraft parts"
click input "text"
type input "1"
click input "text"
type input "1000.00"
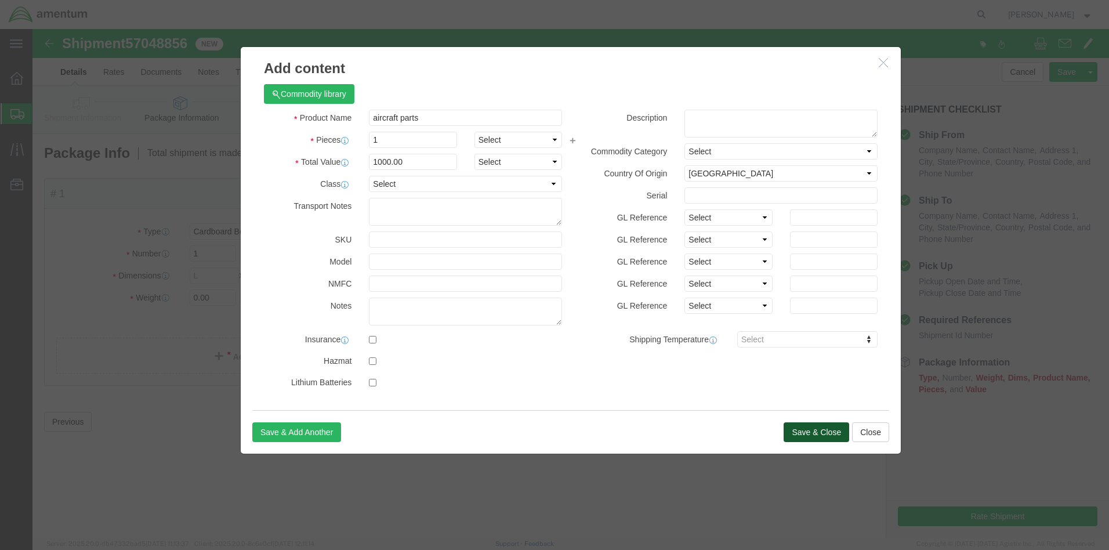
click button "Save & Close"
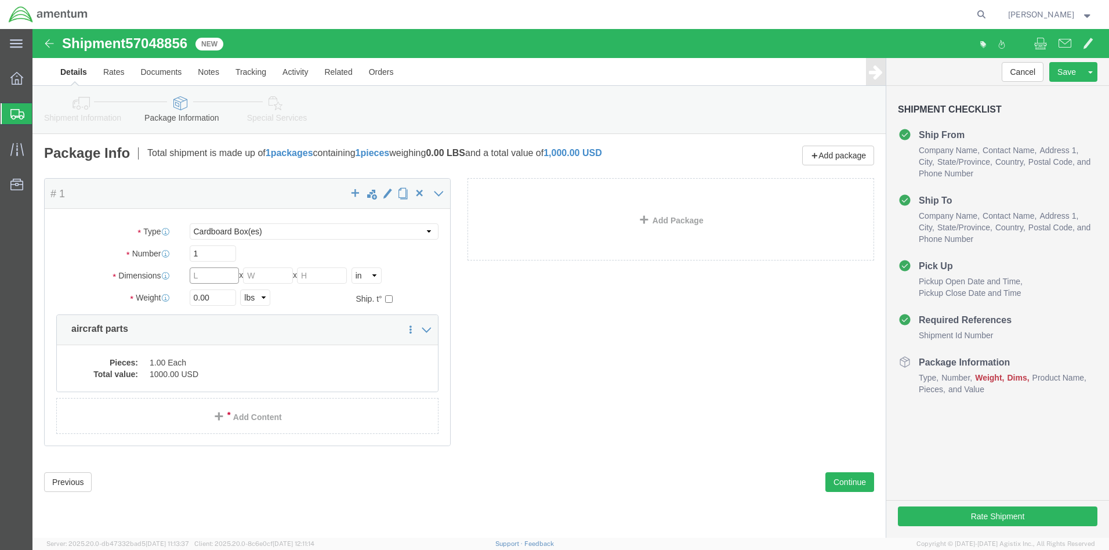
click input "text"
type input "23"
type input "19"
type input "9"
click input "0.00"
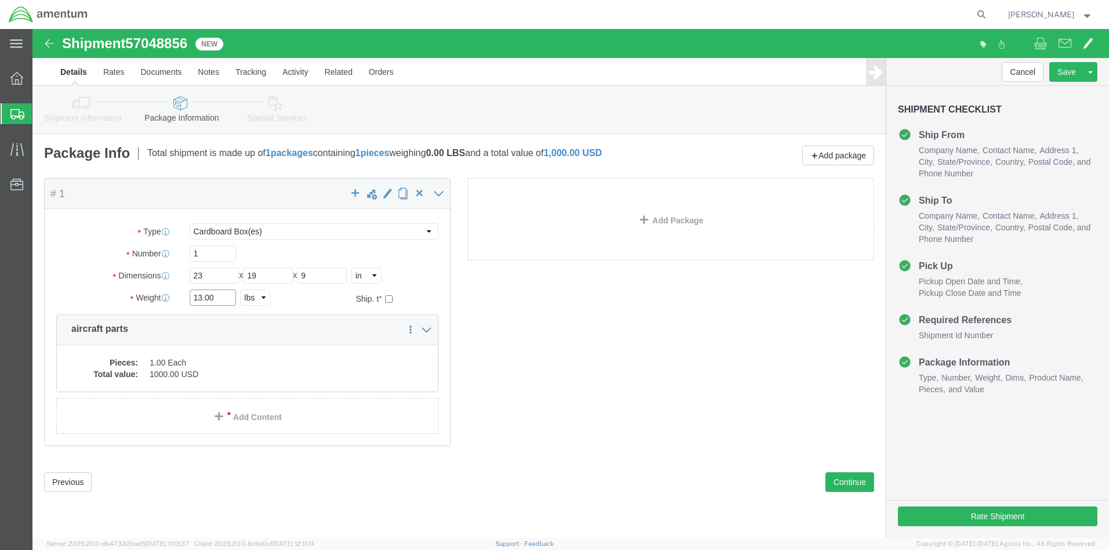
type input "13.00"
click div "Package Content # 1 x Package Type Select BCK Boxes Bale(s) Basket(s) Bolt(s) B…"
click button "Rate Shipment"
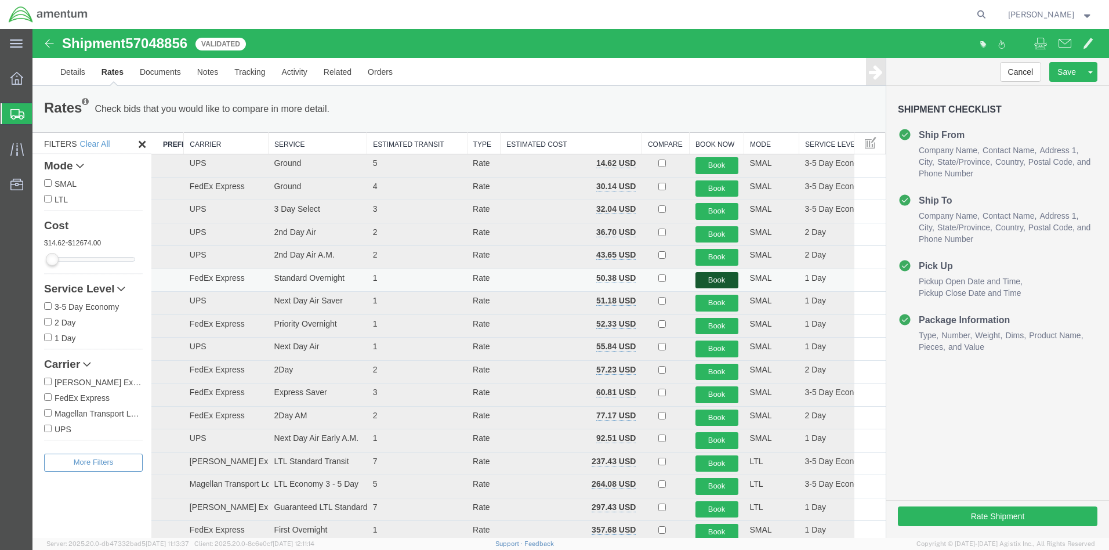
click at [723, 279] on button "Book" at bounding box center [716, 280] width 43 height 17
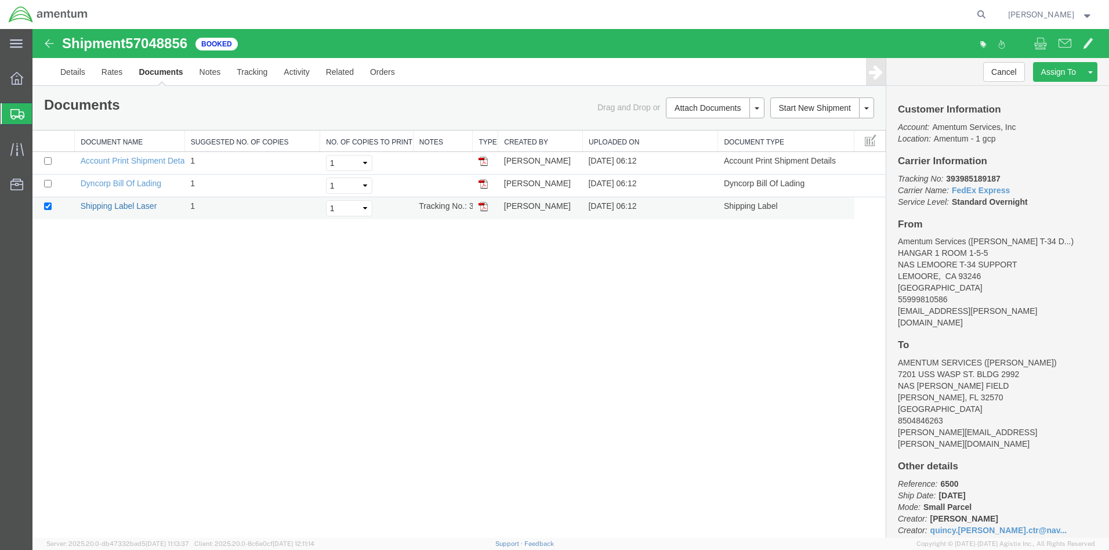
click at [94, 205] on link "Shipping Label Laser" at bounding box center [119, 205] width 77 height 9
click at [0, 0] on span "Create from Template" at bounding box center [0, 0] width 0 height 0
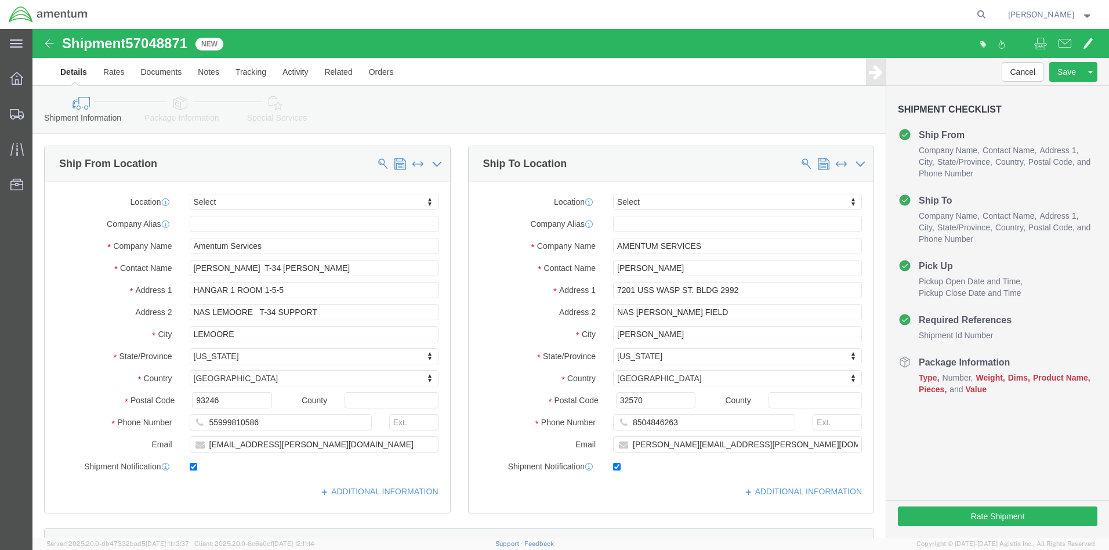
click div "[DATE] 10:00 AM"
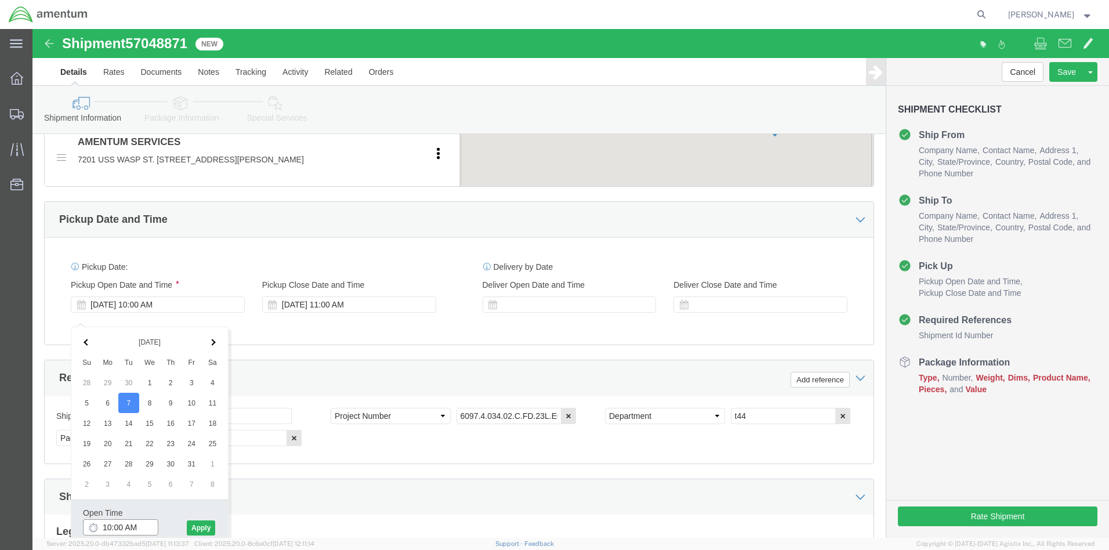
type input "8:00 AM"
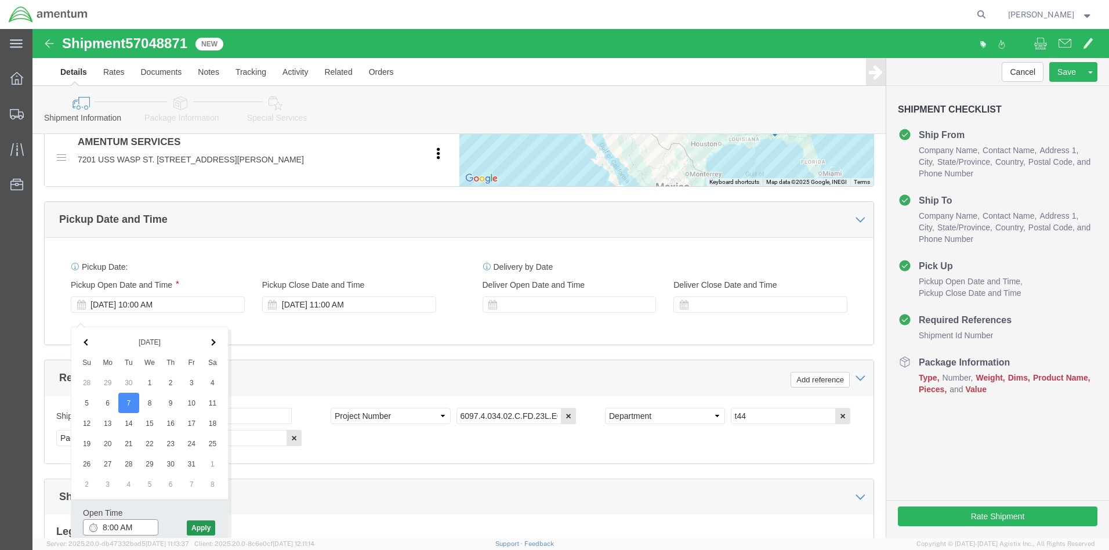
scroll to position [580, 0]
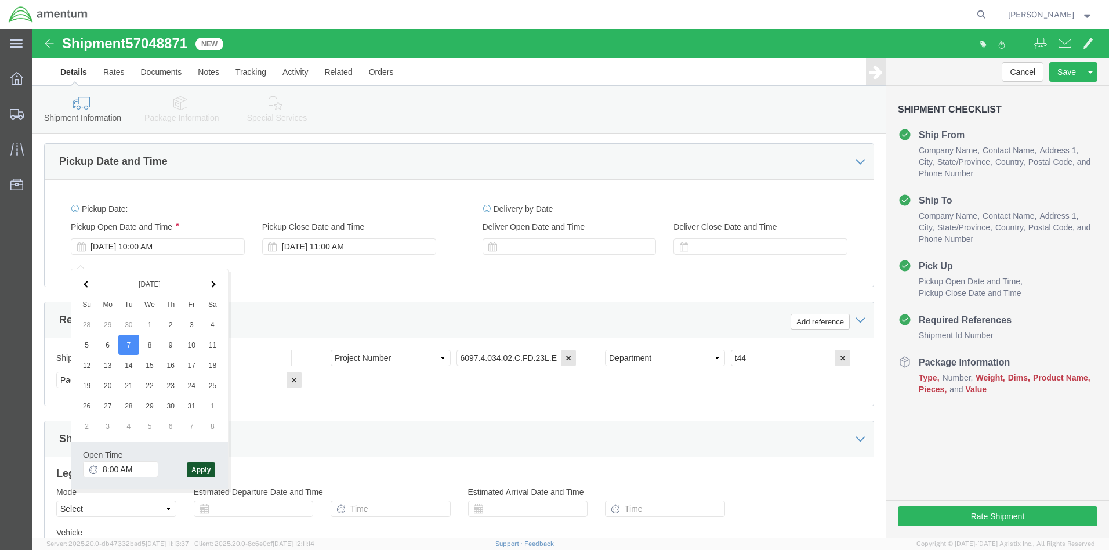
click button "Apply"
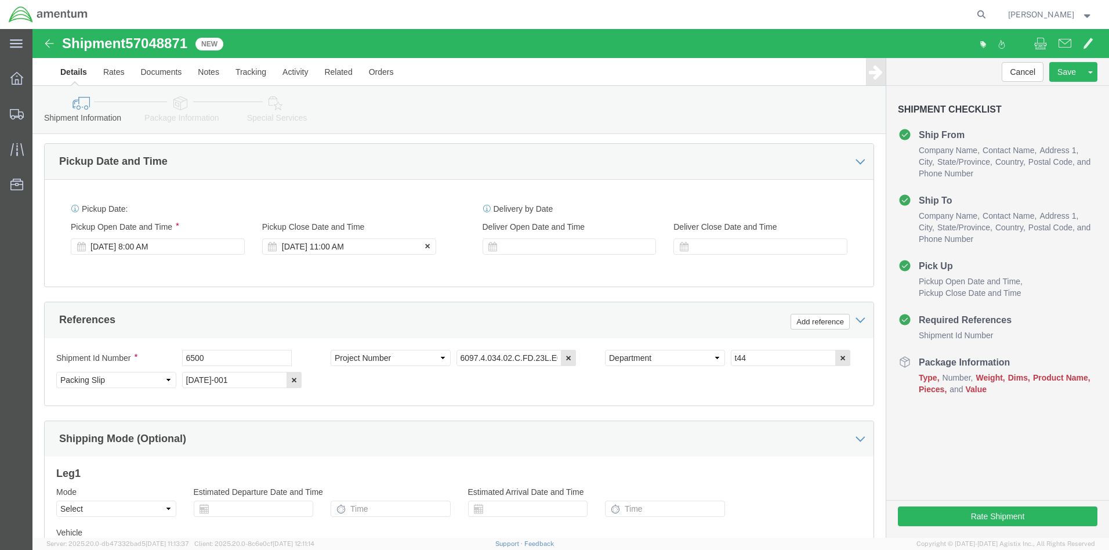
click div "[DATE] 11:00 AM"
